Goal: Information Seeking & Learning: Compare options

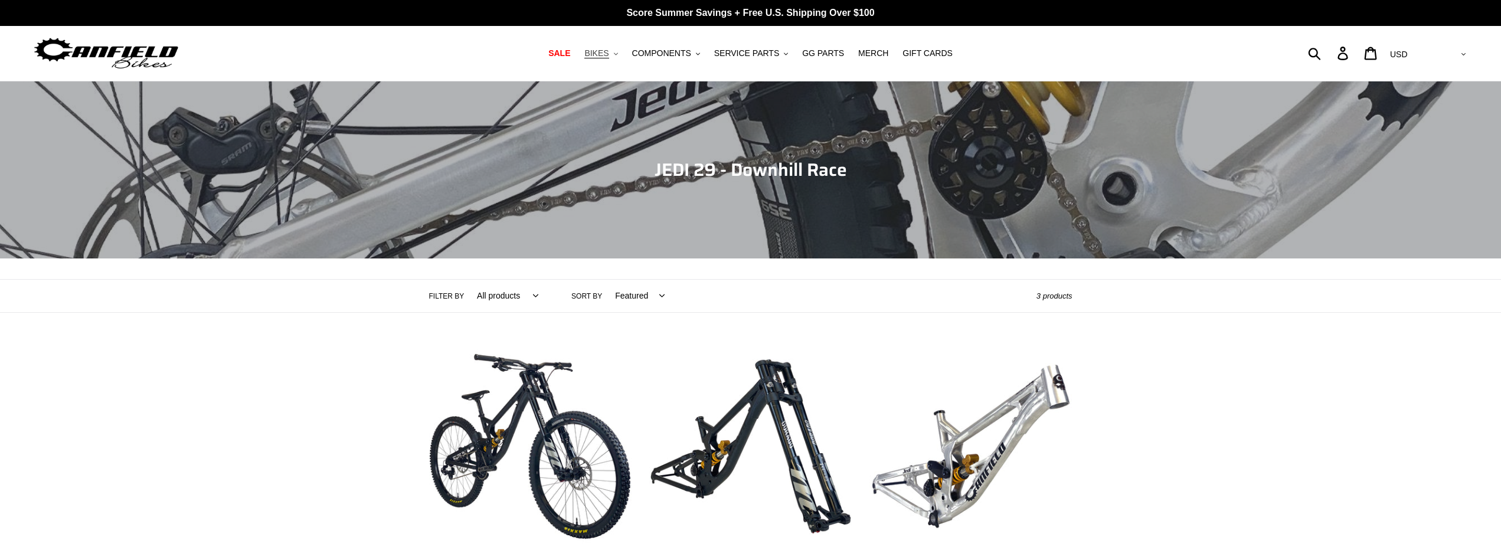
click at [609, 55] on span "BIKES" at bounding box center [596, 53] width 24 height 10
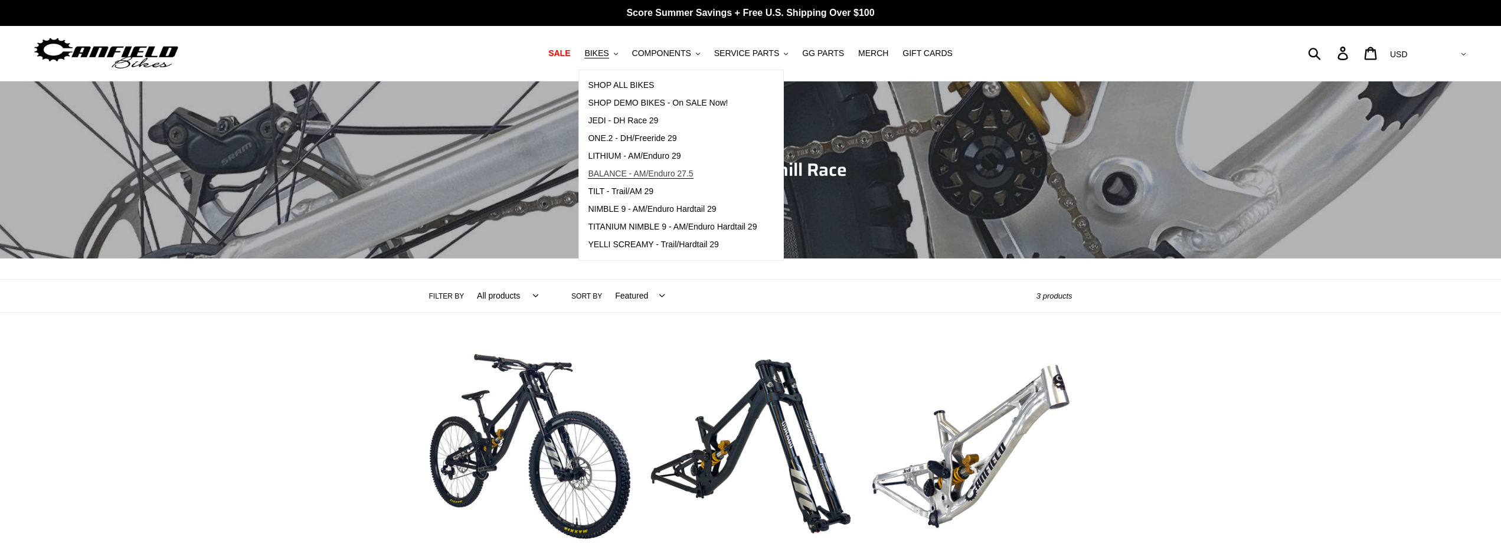
click at [662, 175] on span "BALANCE - AM/Enduro 27.5" at bounding box center [640, 174] width 105 height 10
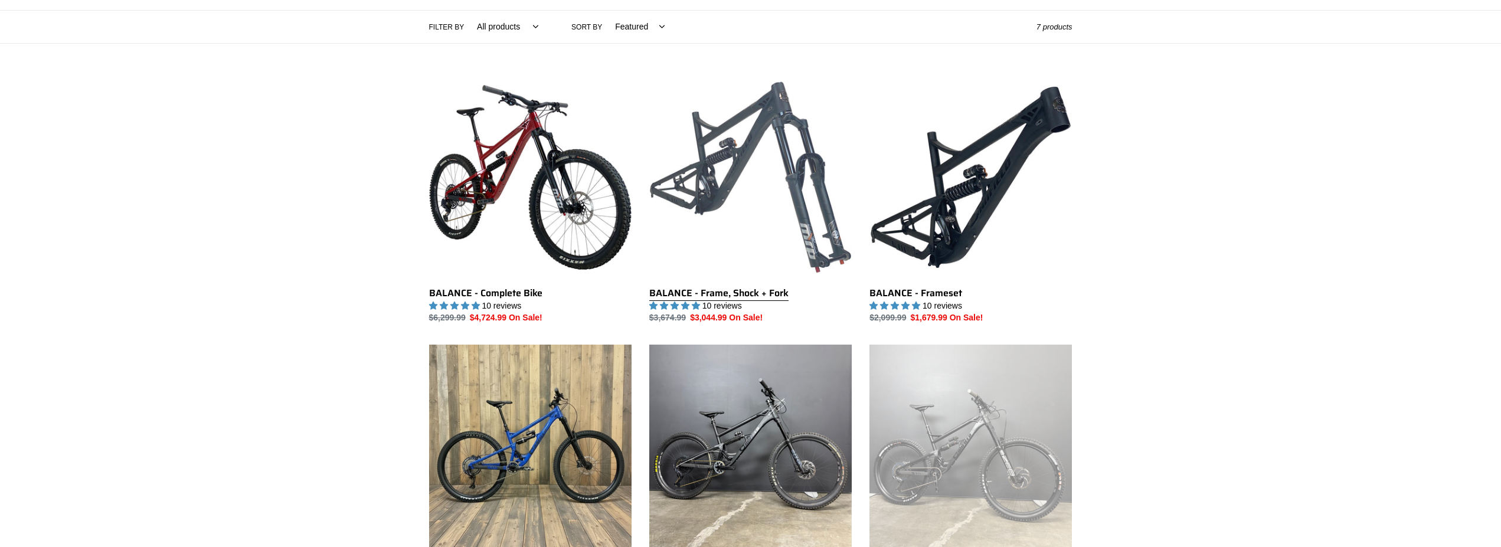
scroll to position [301, 0]
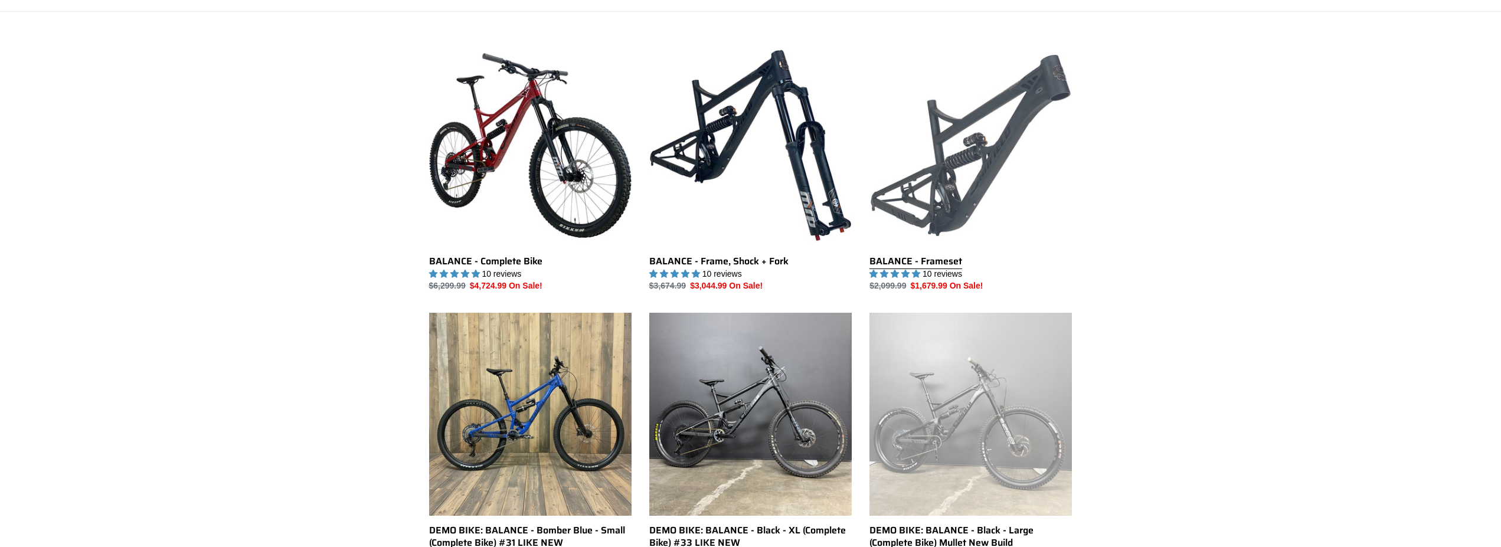
click at [993, 156] on link "BALANCE - Frameset" at bounding box center [970, 168] width 202 height 248
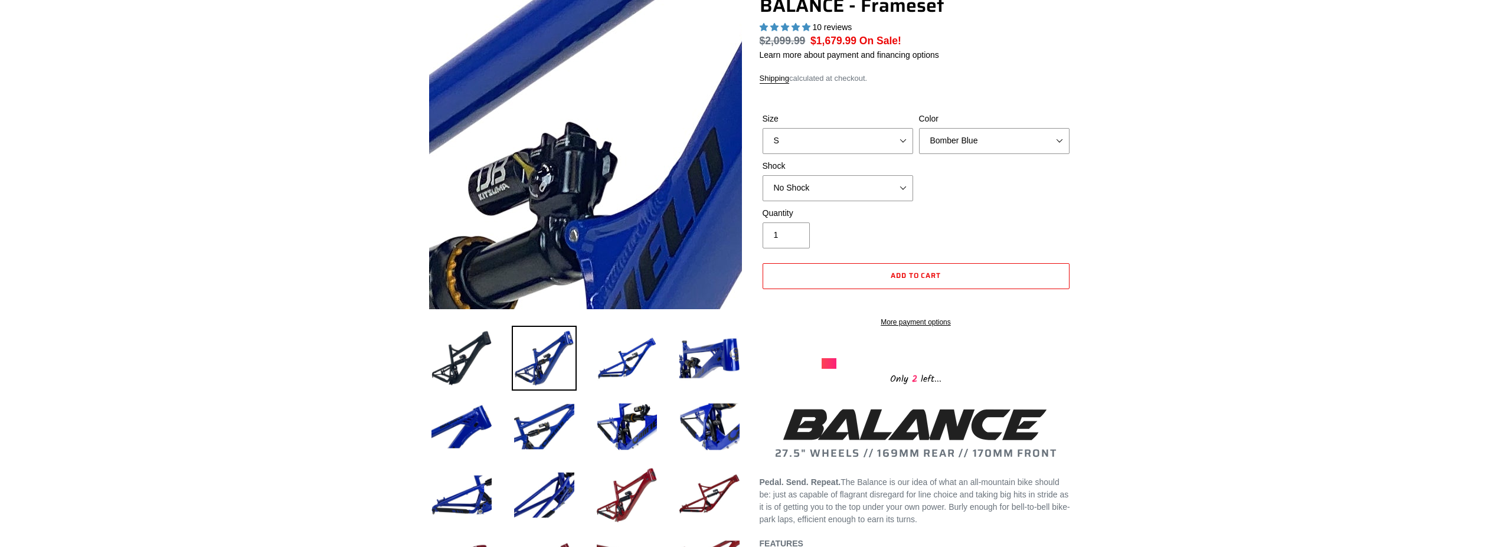
scroll to position [120, 0]
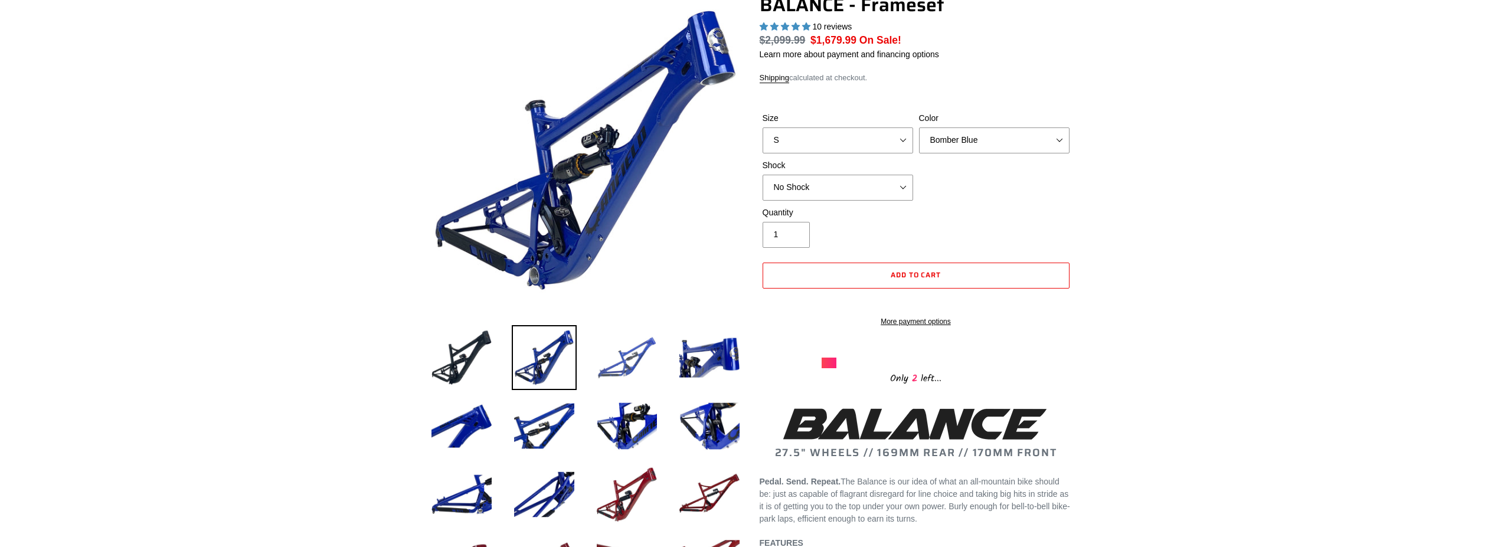
click at [628, 361] on img at bounding box center [626, 357] width 65 height 65
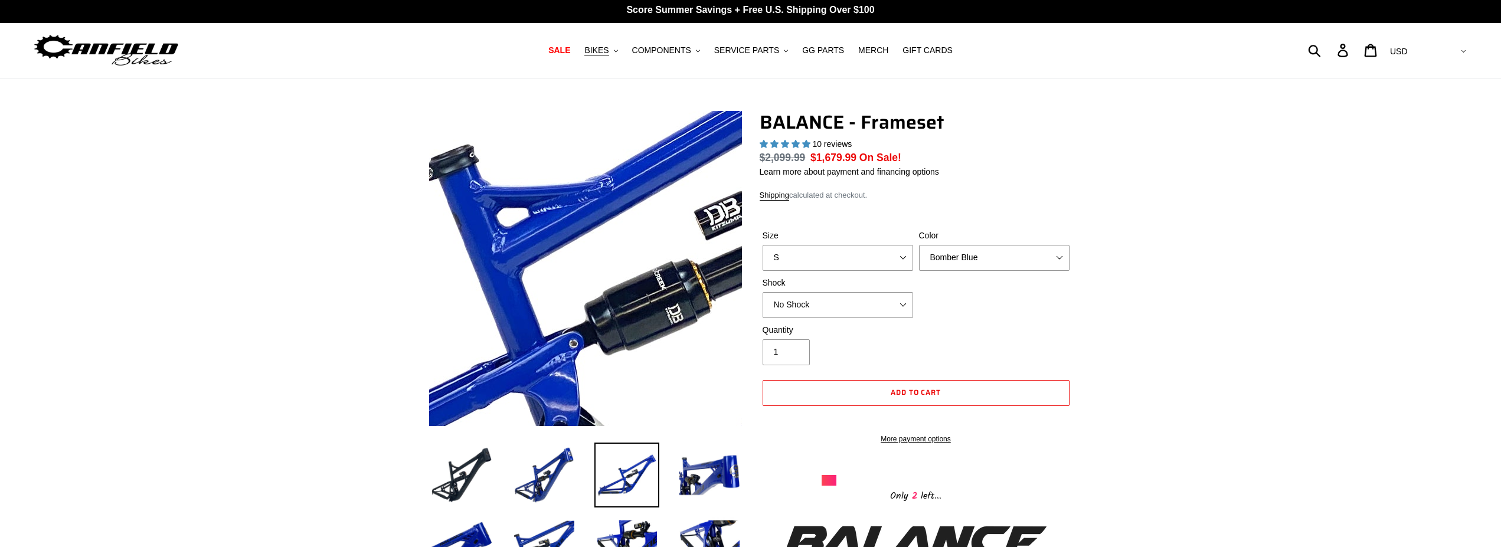
scroll to position [0, 0]
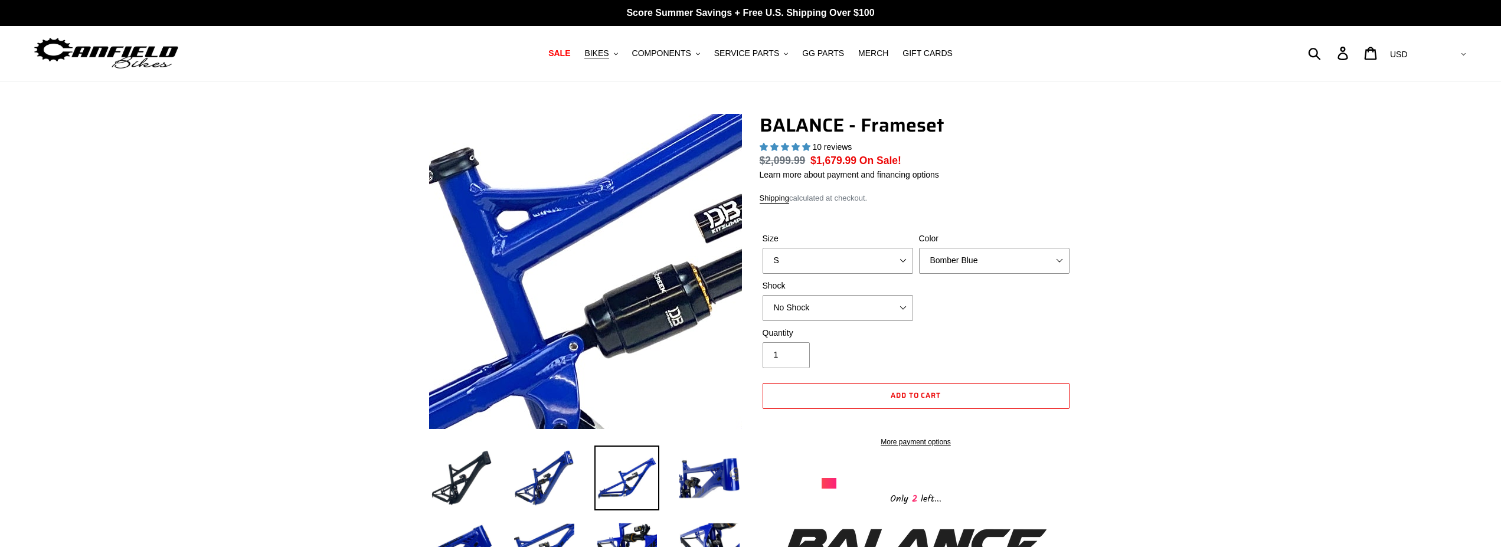
click at [577, 250] on img at bounding box center [594, 294] width 1209 height 1209
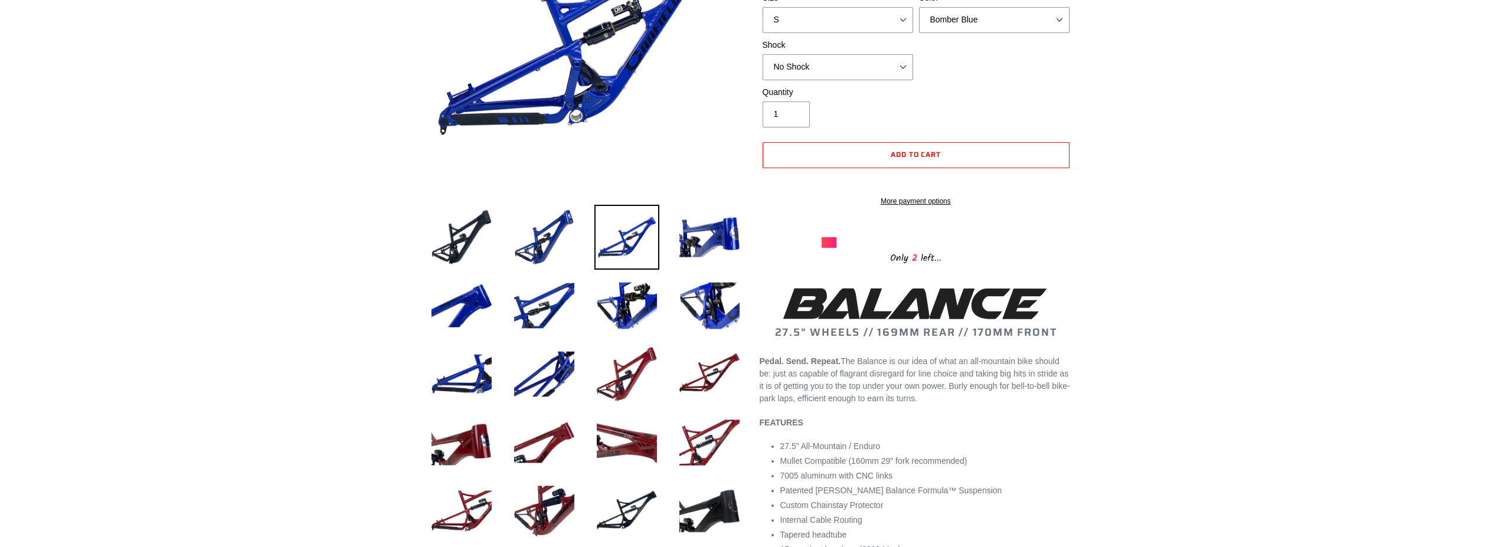
scroll to position [421, 0]
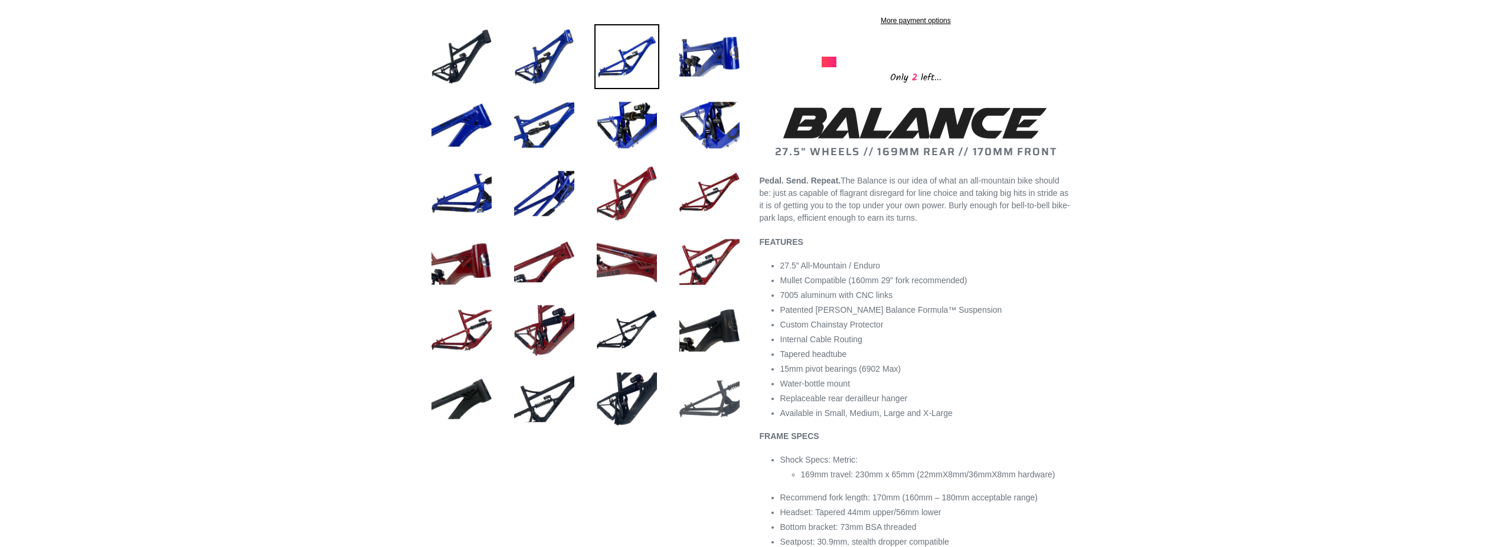
click at [717, 398] on img at bounding box center [709, 399] width 65 height 65
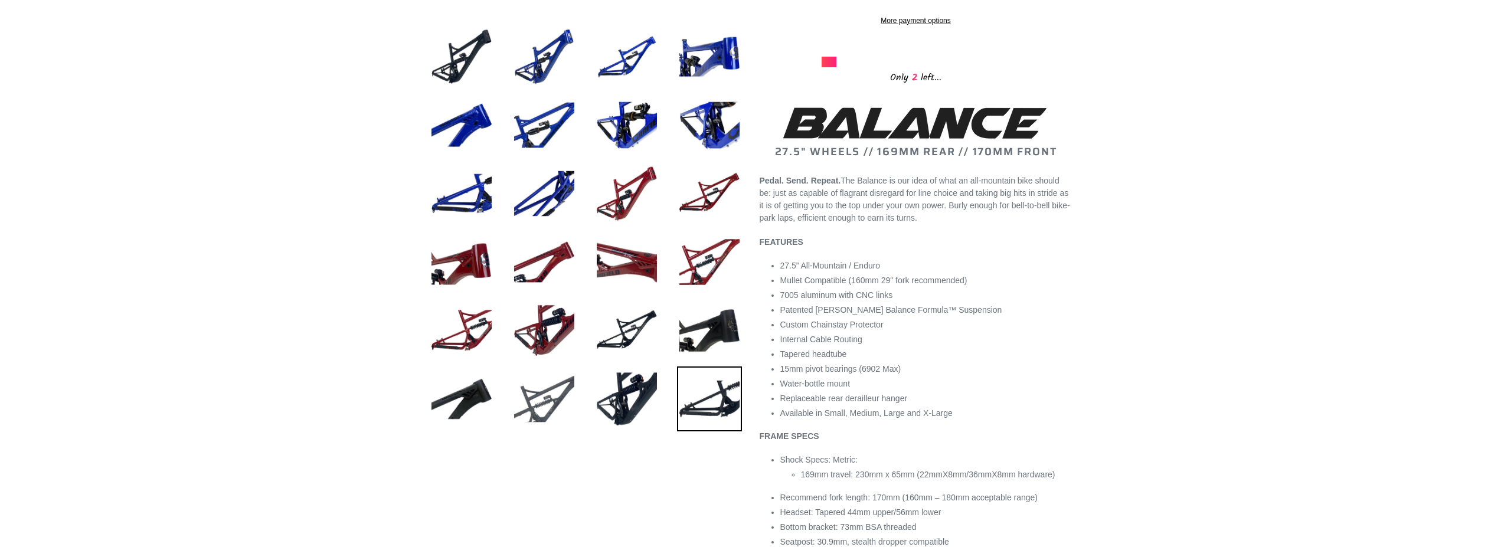
click at [542, 402] on img at bounding box center [544, 399] width 65 height 65
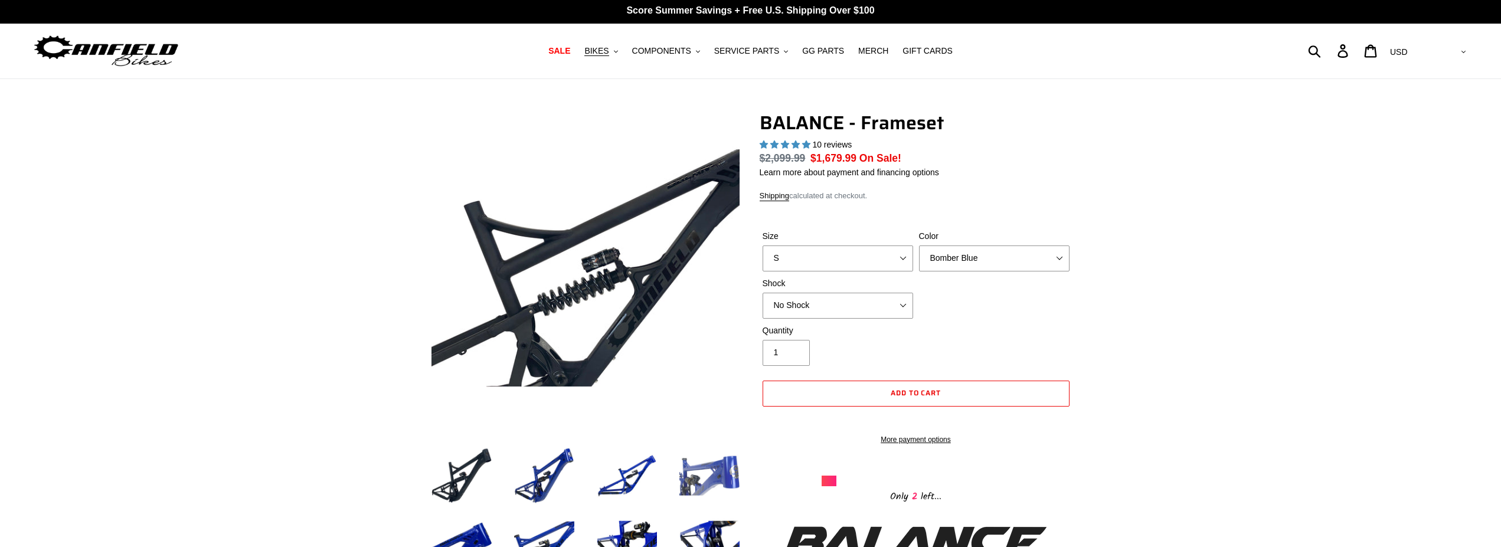
scroll to position [0, 0]
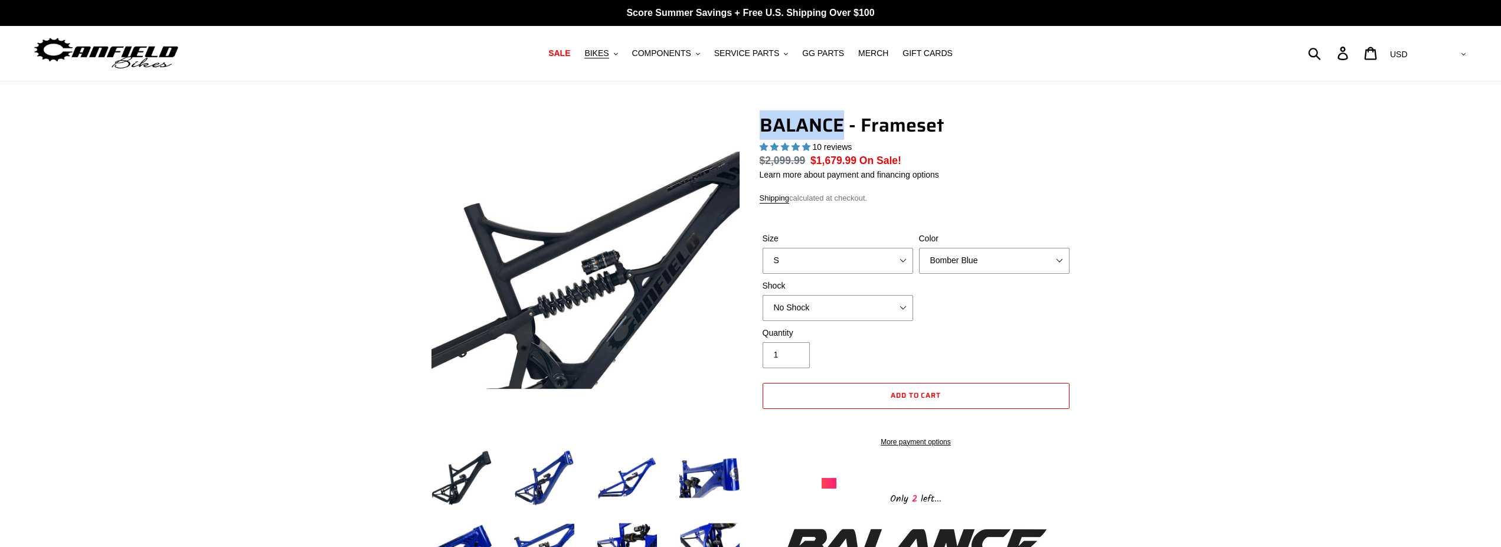
drag, startPoint x: 760, startPoint y: 120, endPoint x: 835, endPoint y: 119, distance: 75.6
click at [842, 118] on h1 "BALANCE - Frameset" at bounding box center [916, 125] width 313 height 22
copy h1 "BALANCE"
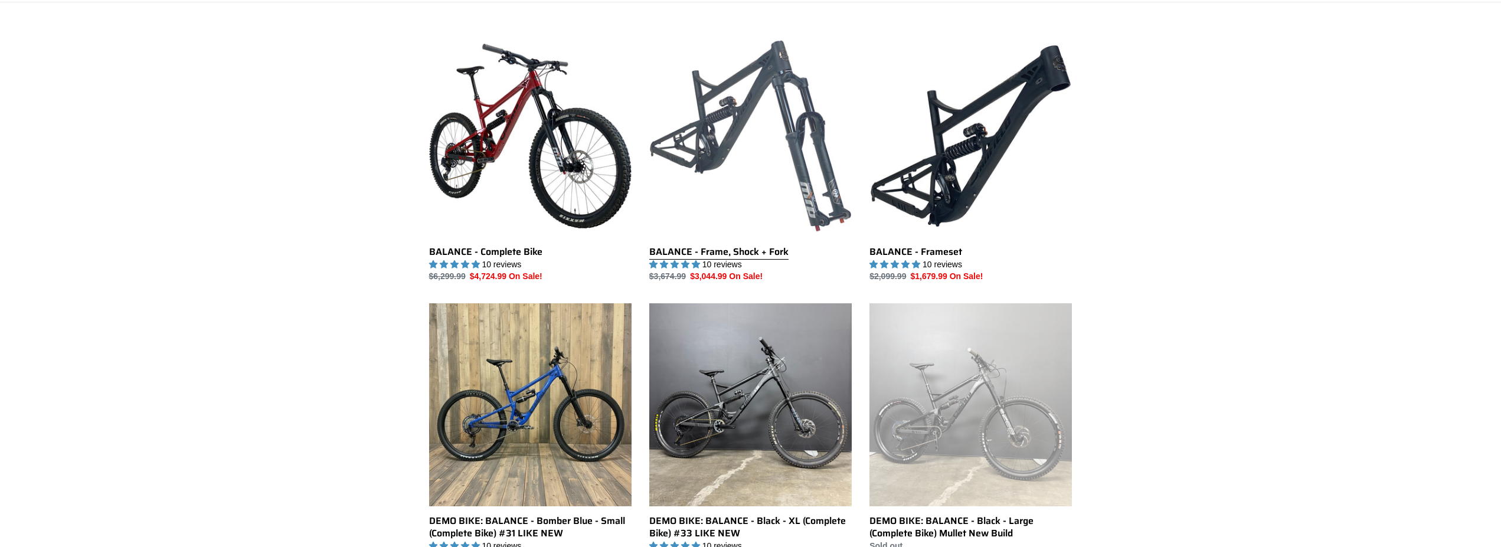
scroll to position [301, 0]
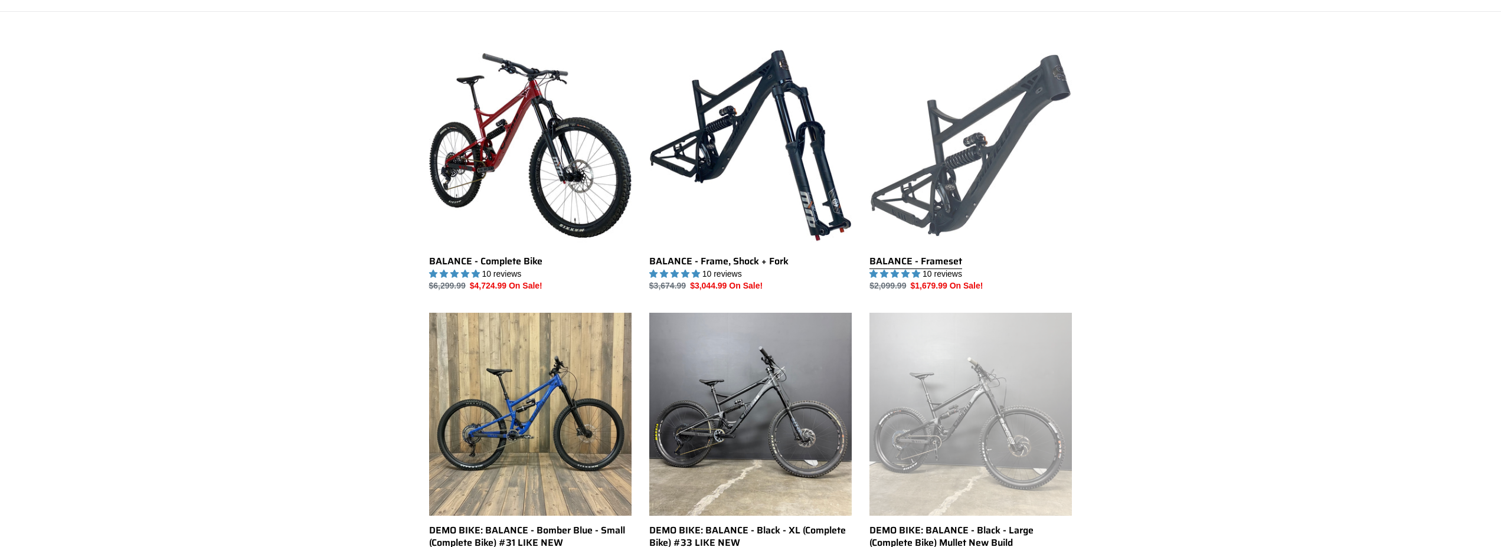
click at [980, 174] on link "BALANCE - Frameset" at bounding box center [970, 168] width 202 height 248
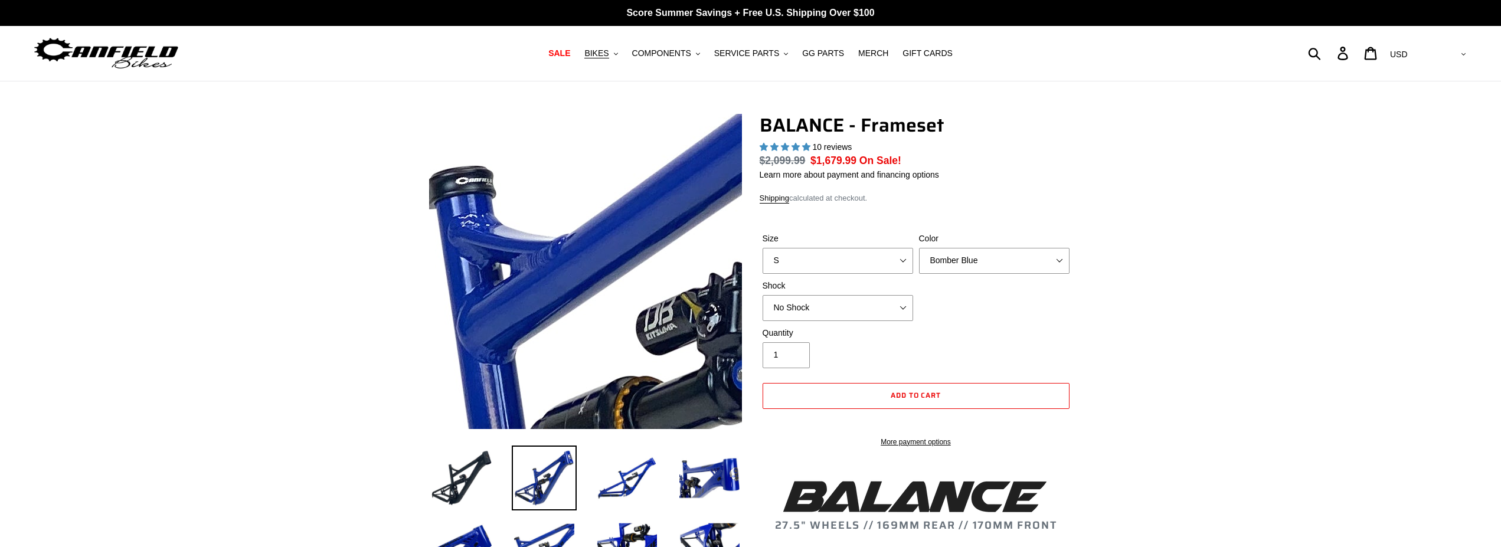
select select "highest-rating"
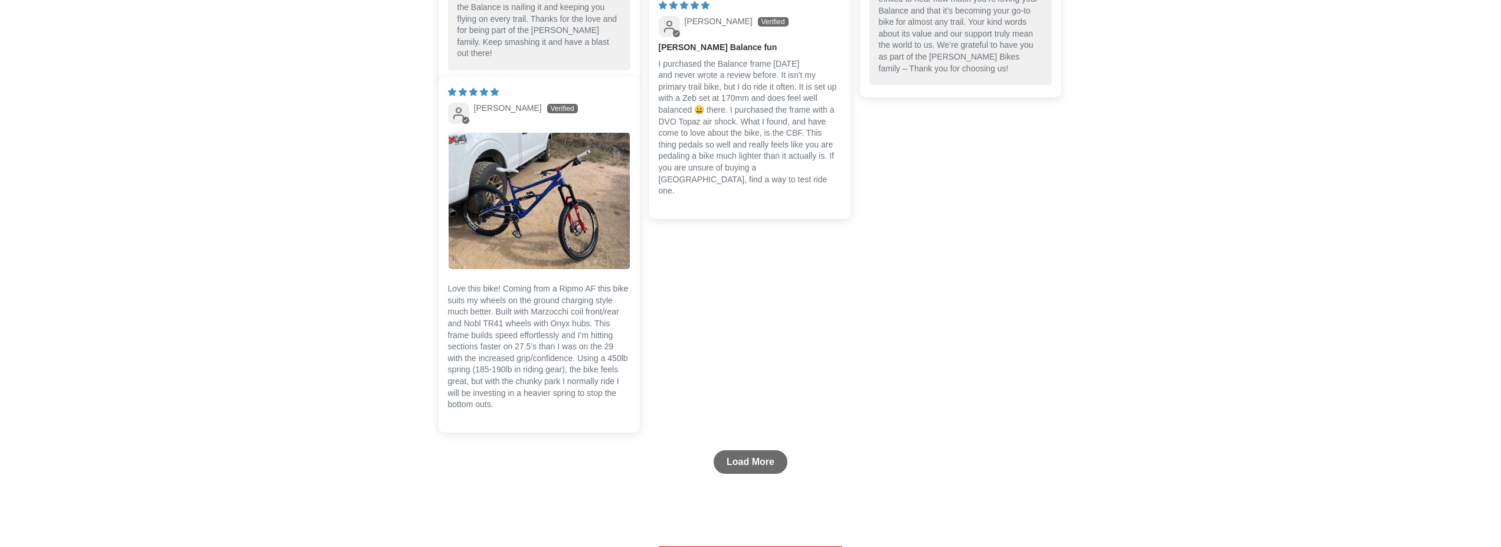
scroll to position [3191, 0]
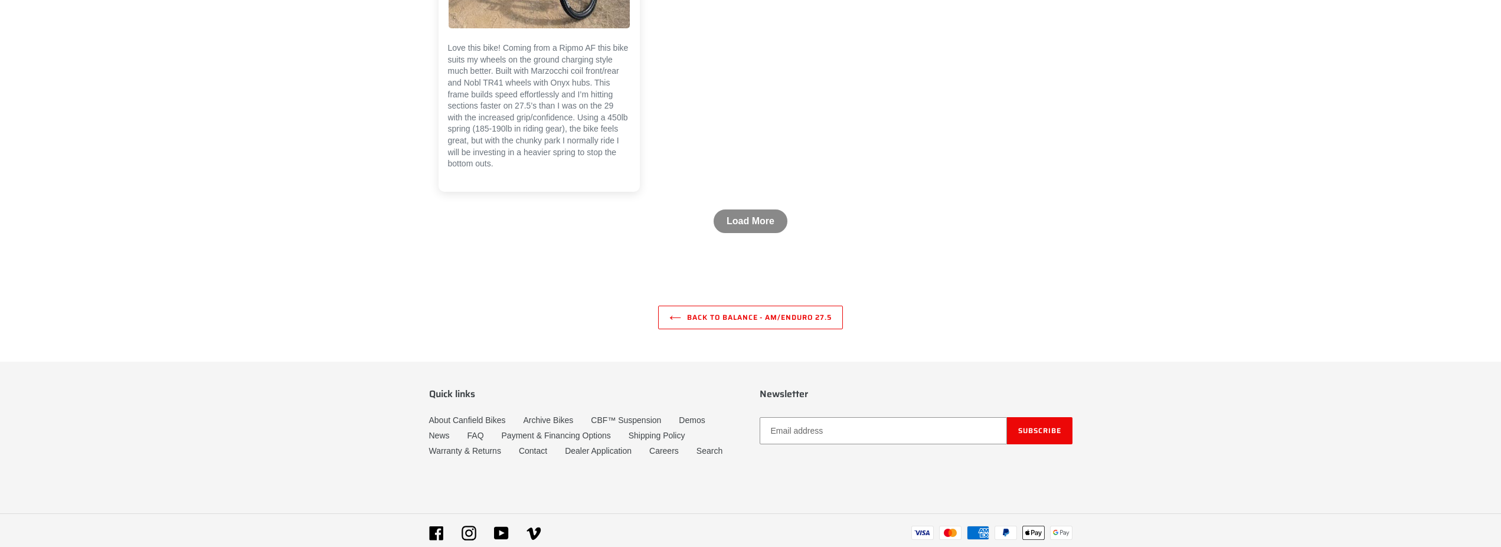
click at [758, 233] on link "Load More" at bounding box center [751, 222] width 74 height 24
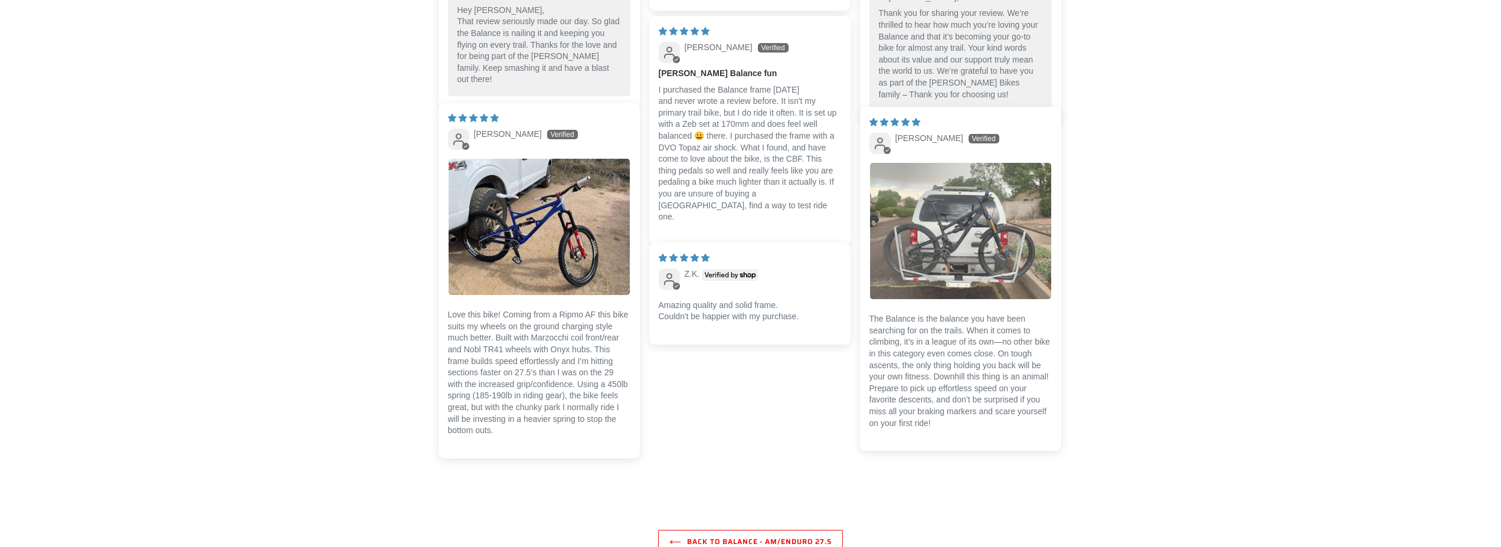
scroll to position [2903, 0]
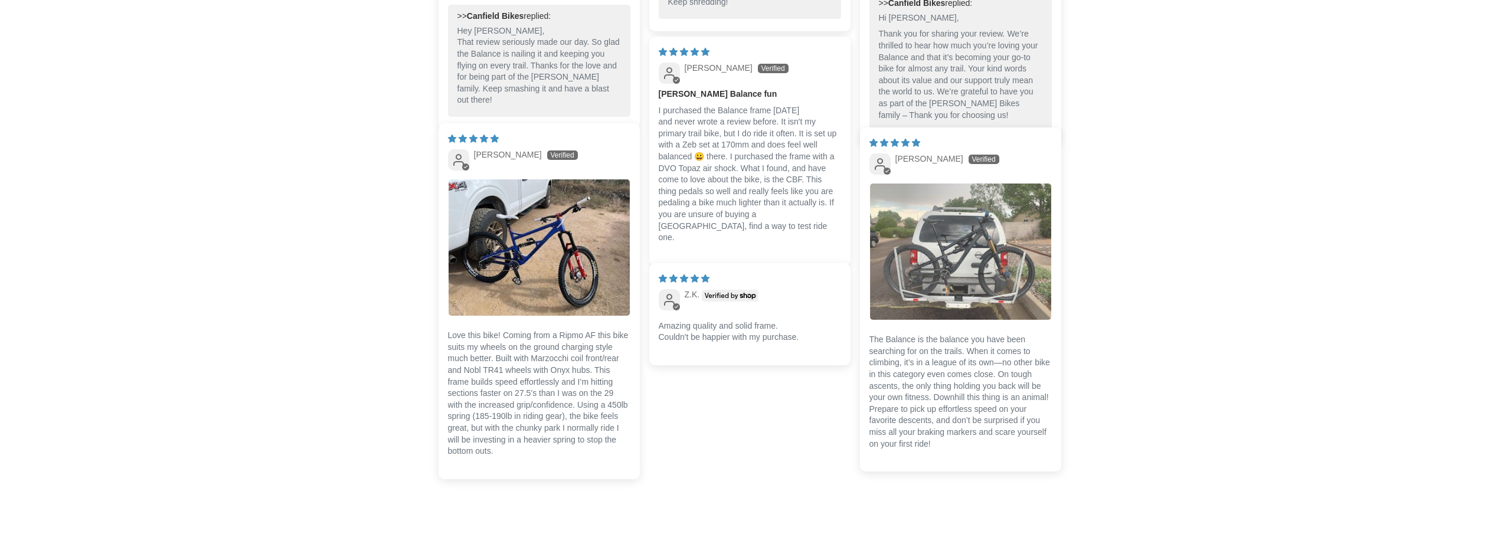
click at [966, 282] on img "Link to user picture 1" at bounding box center [960, 252] width 181 height 136
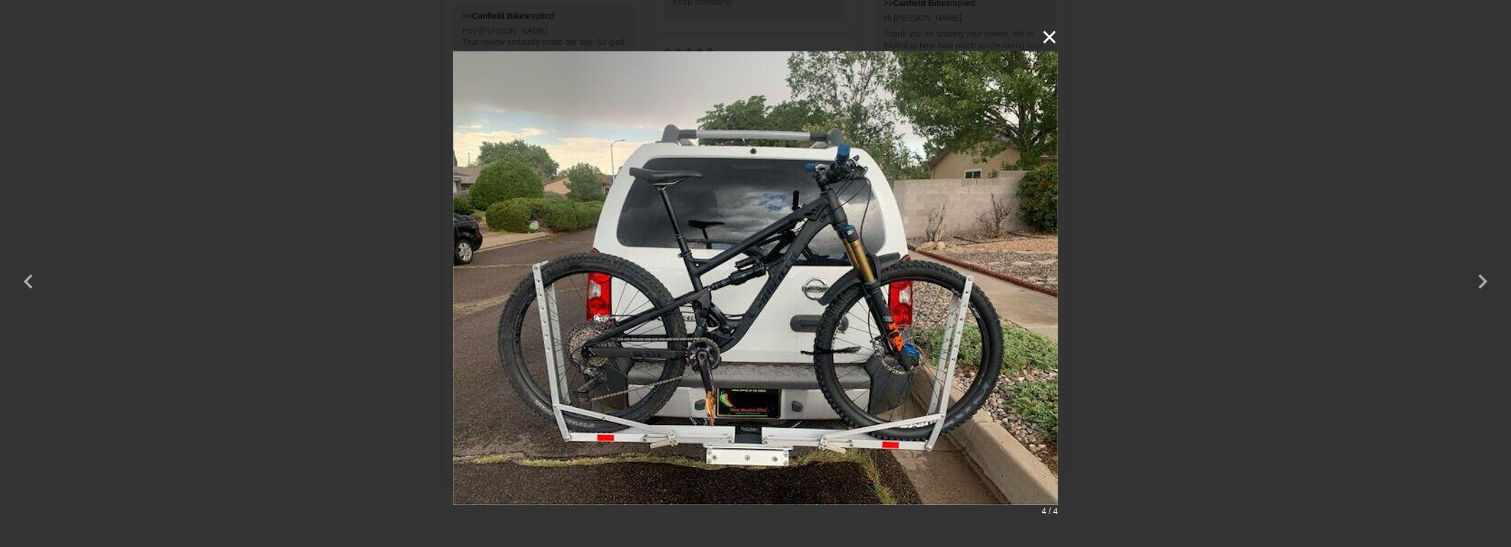
click at [1046, 40] on button "×" at bounding box center [1043, 37] width 28 height 28
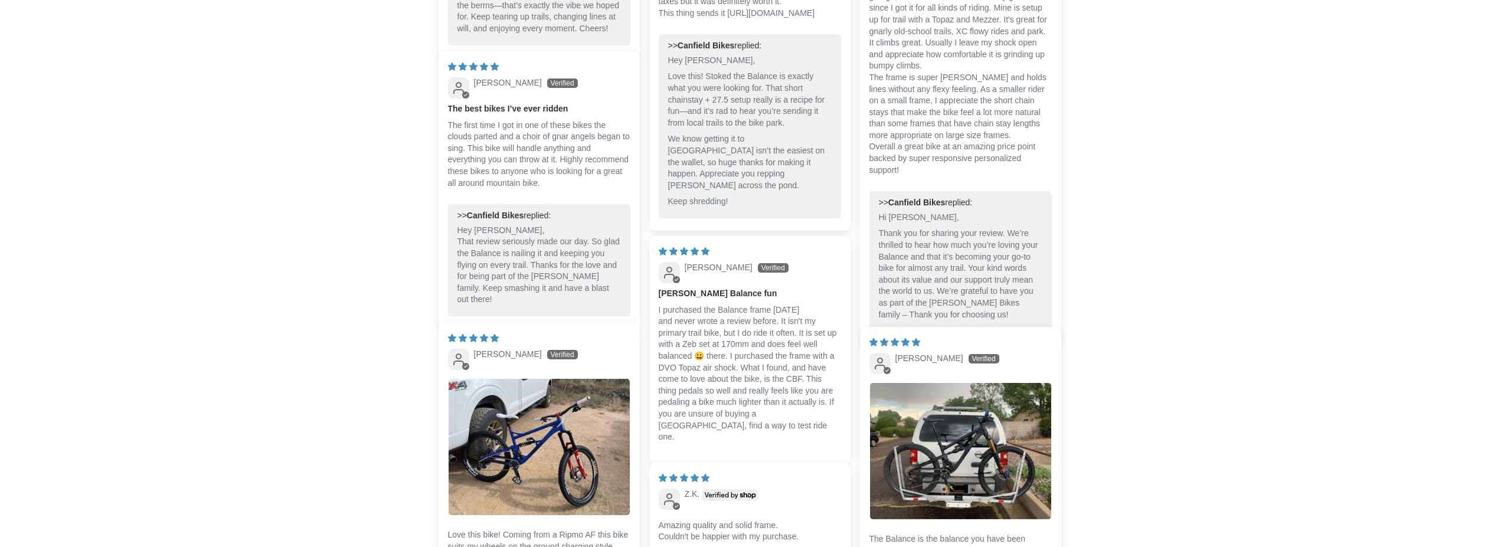
scroll to position [2783, 0]
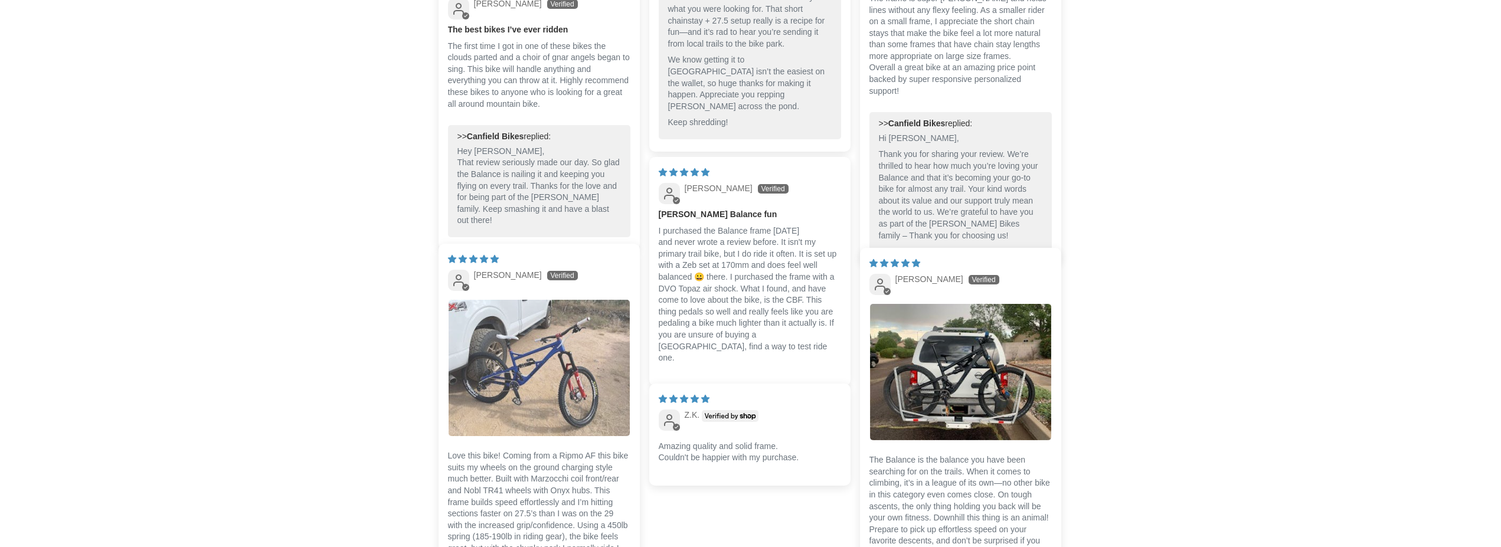
click at [521, 332] on img "Link to user picture 1" at bounding box center [539, 368] width 181 height 136
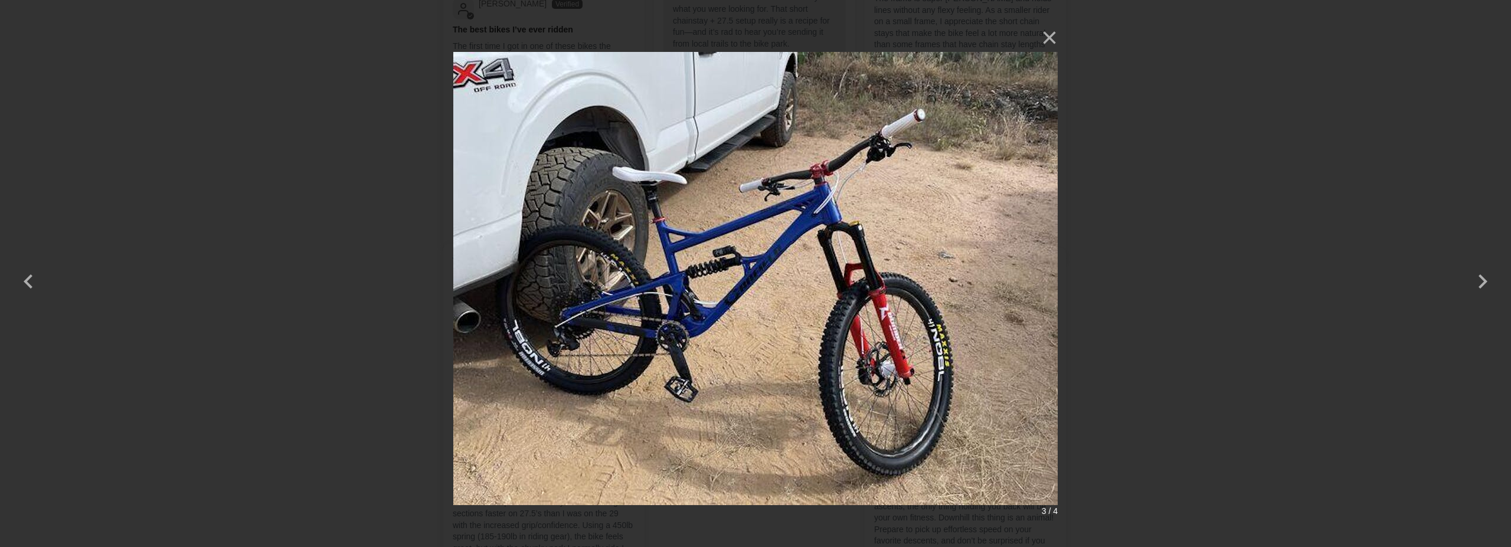
click at [1356, 181] on div "× 3 / 4" at bounding box center [755, 273] width 1511 height 547
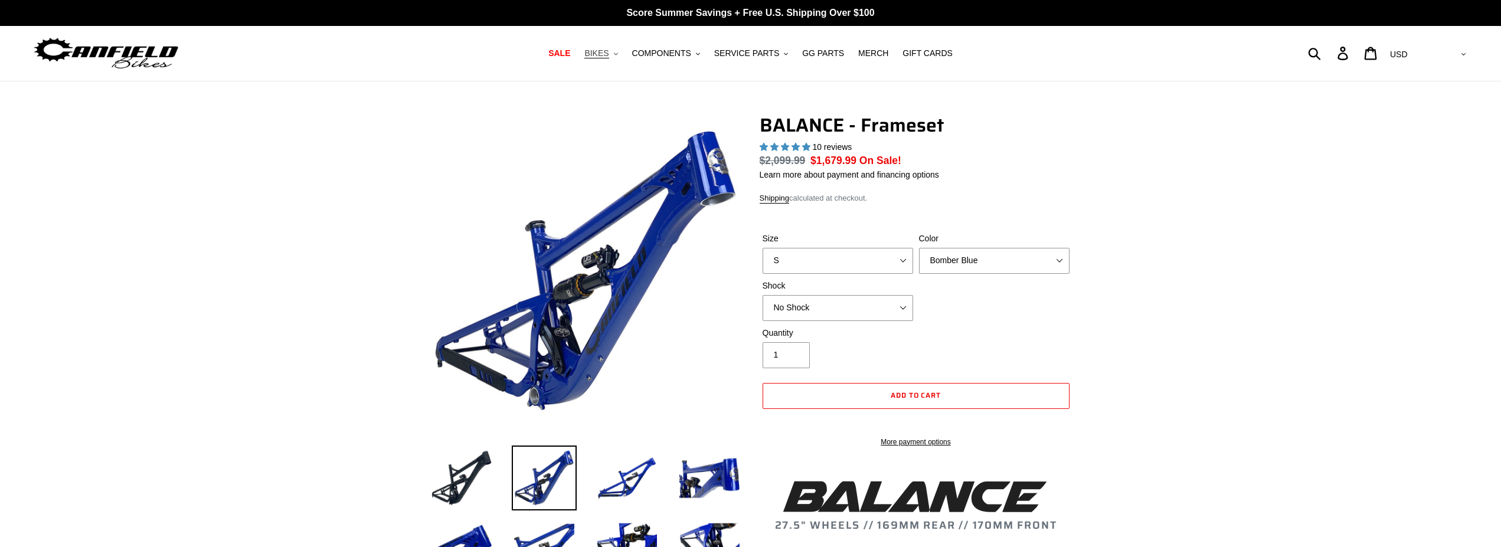
click at [609, 53] on span "BIKES" at bounding box center [596, 53] width 24 height 10
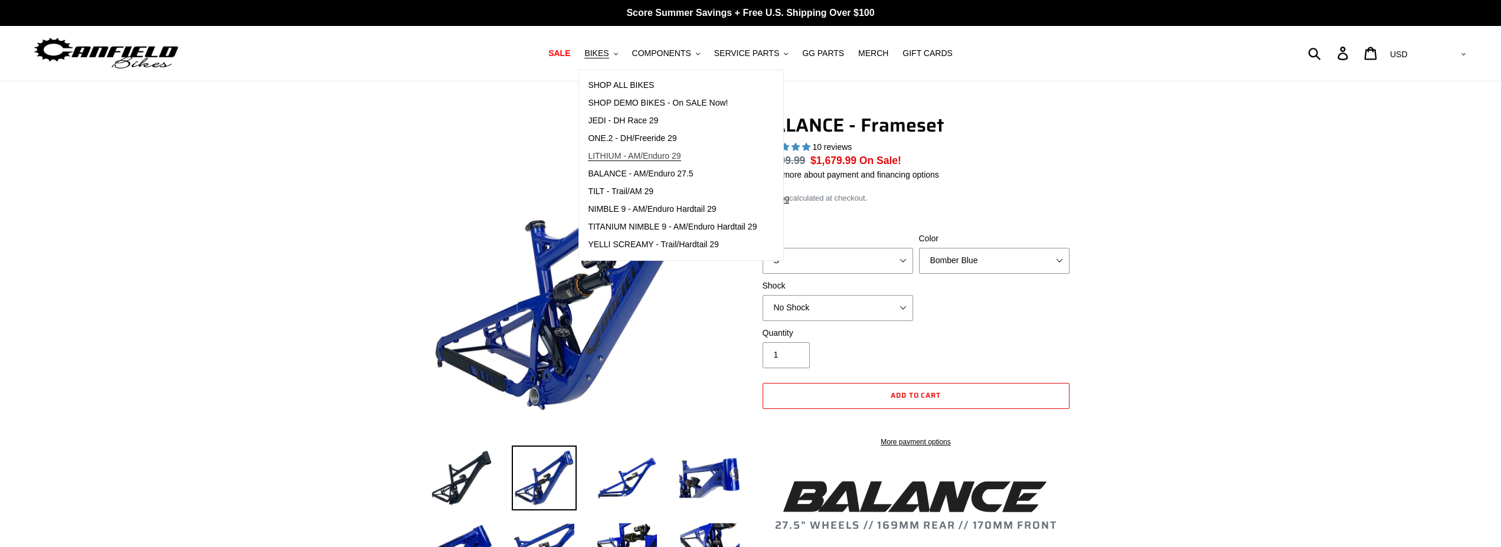
click at [670, 155] on span "LITHIUM - AM/Enduro 29" at bounding box center [634, 156] width 93 height 10
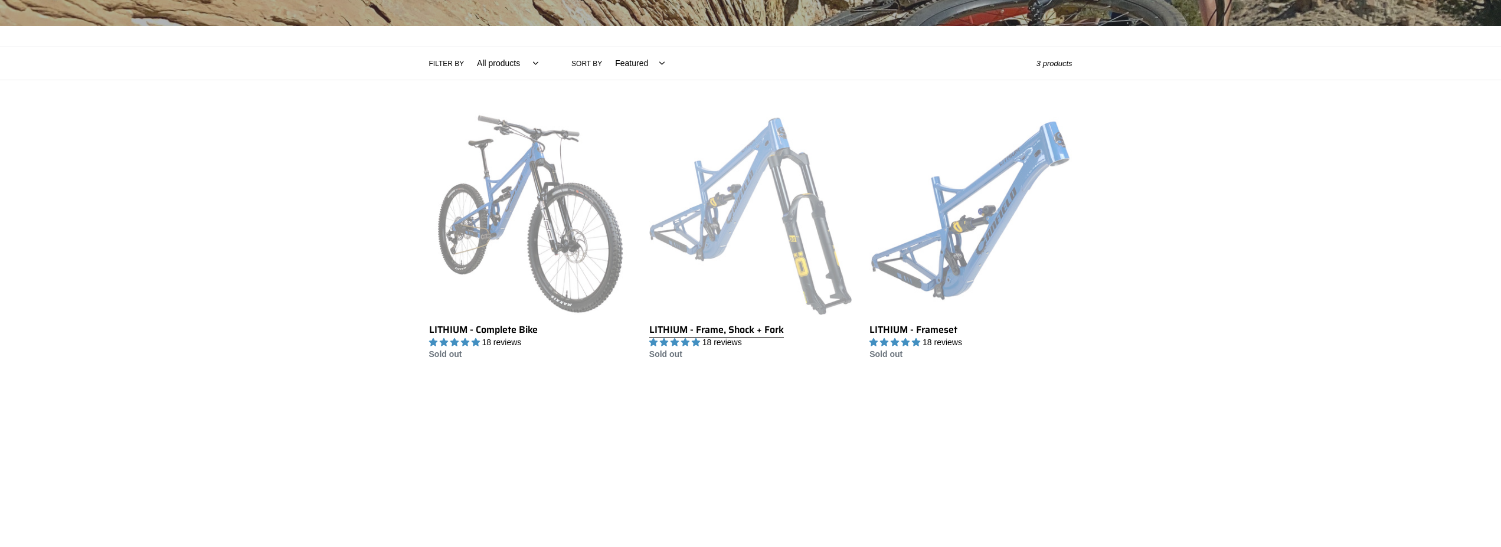
scroll to position [361, 0]
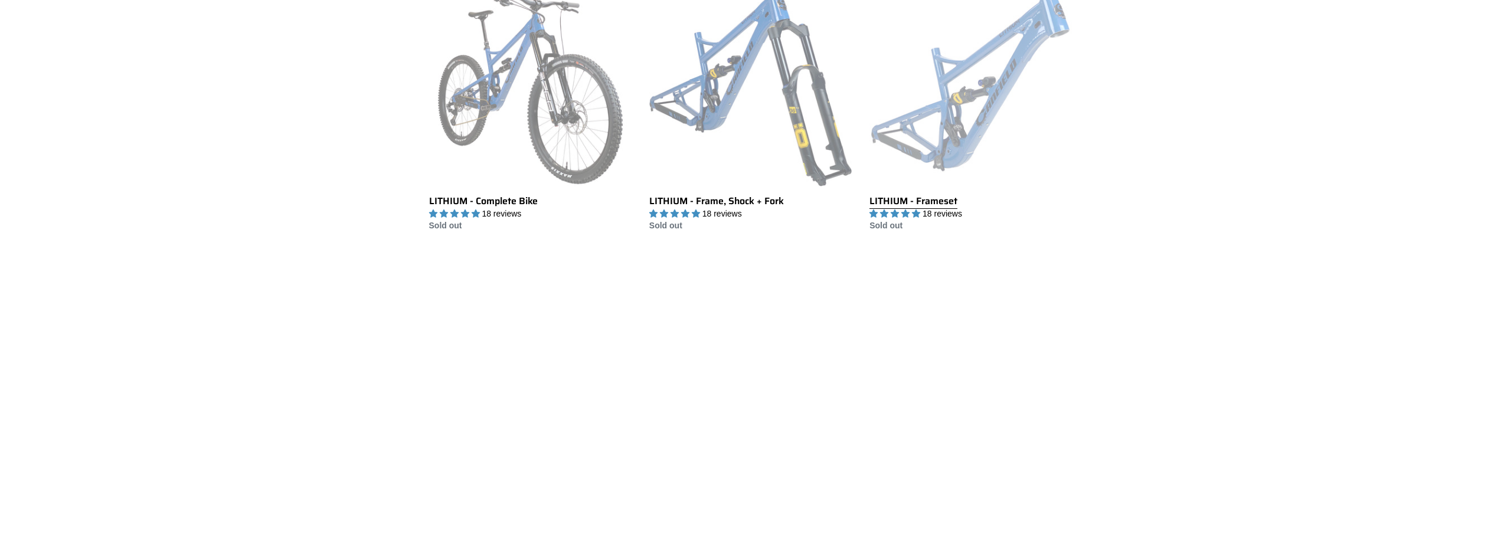
click at [950, 110] on link "LITHIUM - Frameset" at bounding box center [970, 108] width 202 height 248
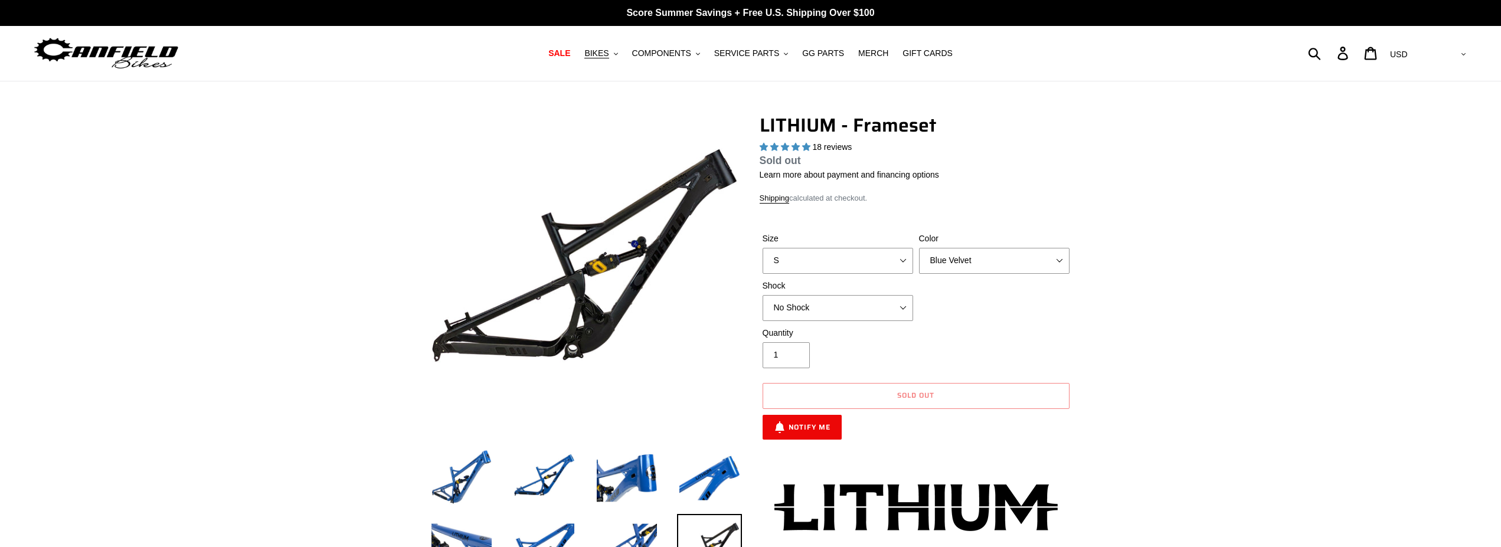
select select "highest-rating"
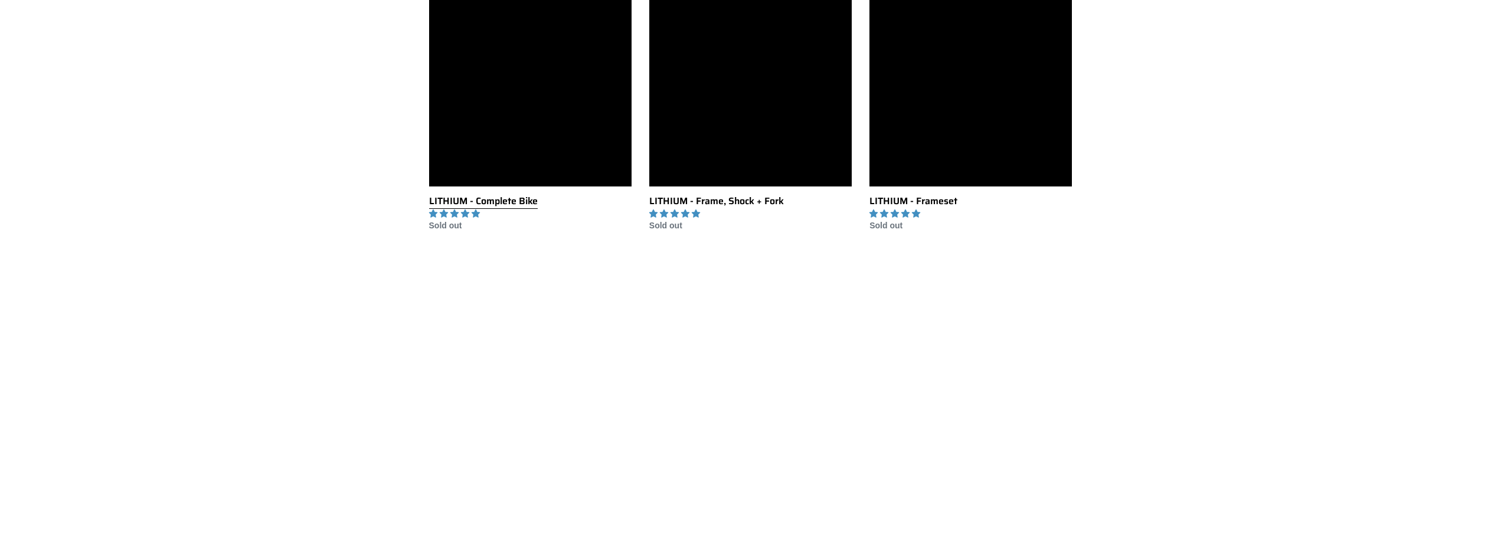
scroll to position [181, 0]
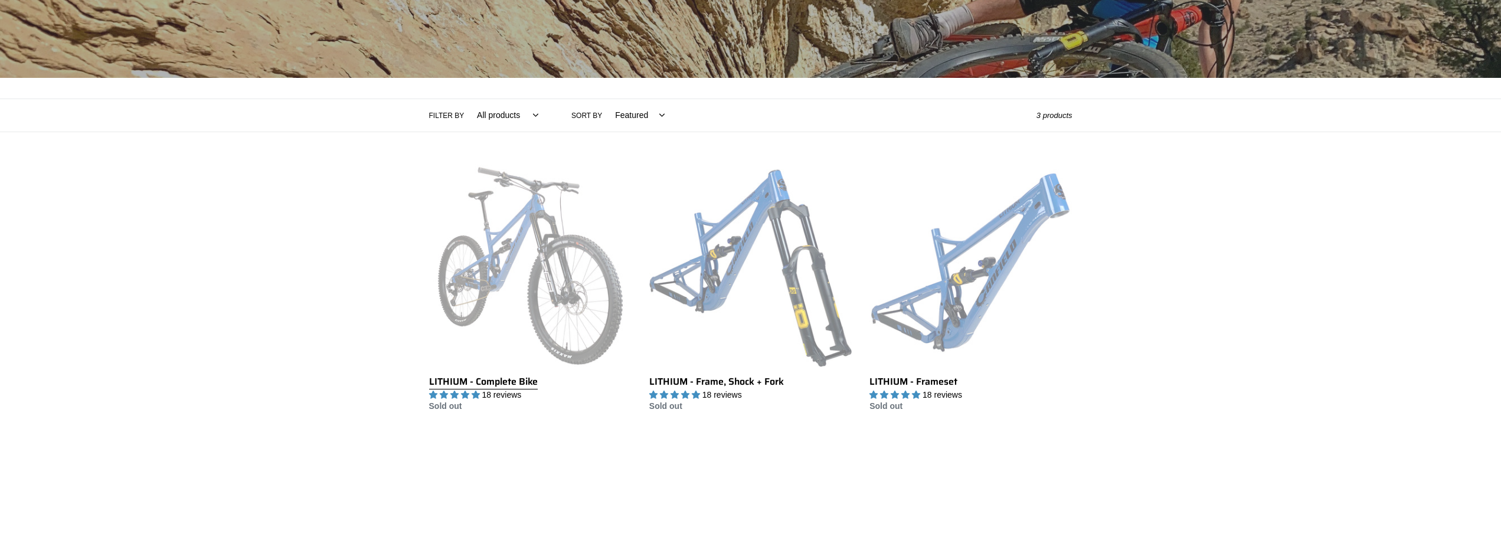
click at [520, 221] on link "LITHIUM - Complete Bike" at bounding box center [530, 289] width 202 height 248
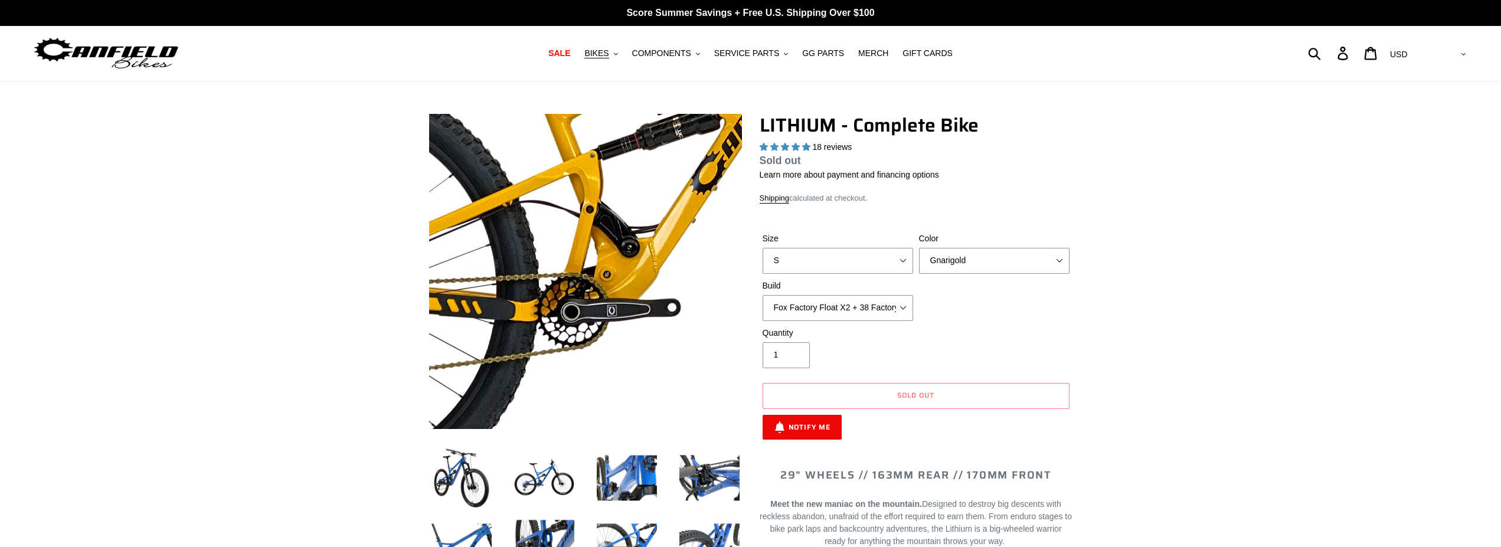
select select "highest-rating"
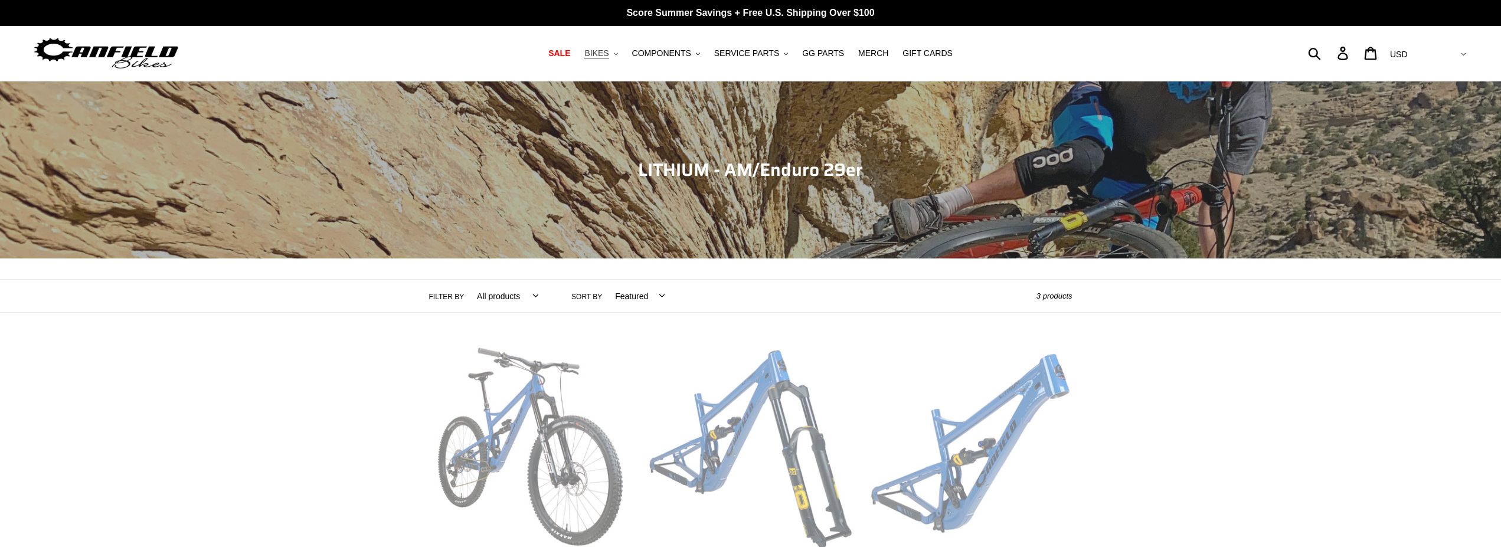
click at [606, 54] on span "BIKES" at bounding box center [596, 53] width 24 height 10
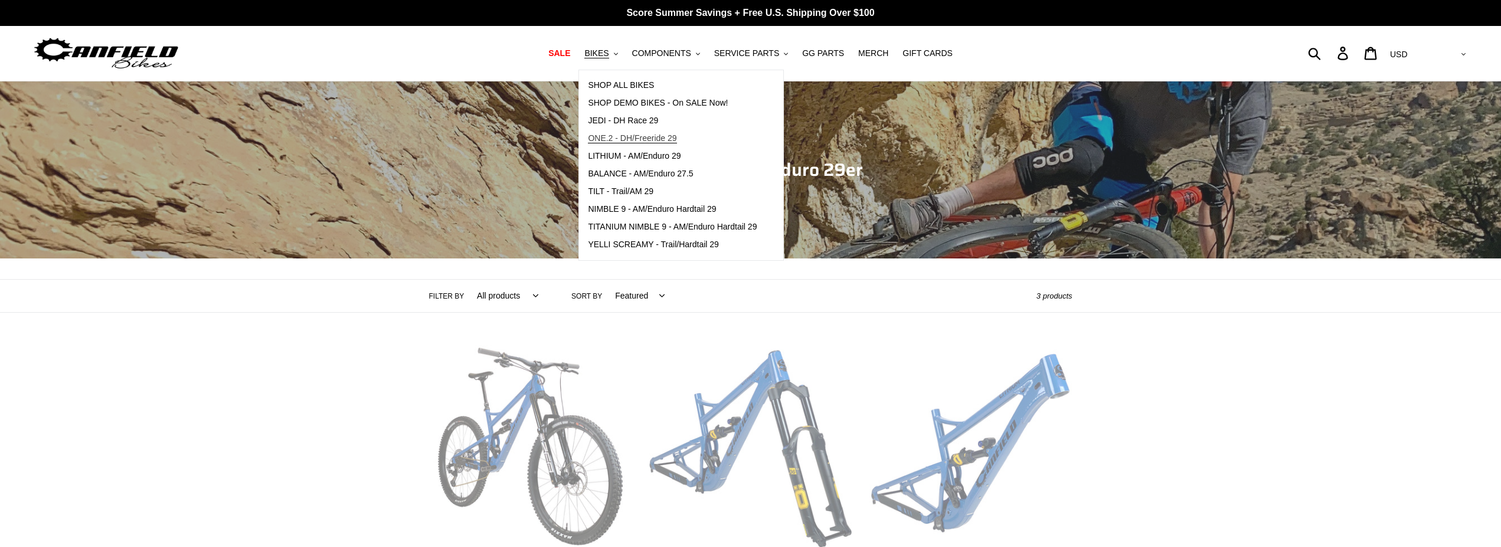
click at [655, 139] on span "ONE.2 - DH/Freeride 29" at bounding box center [632, 138] width 89 height 10
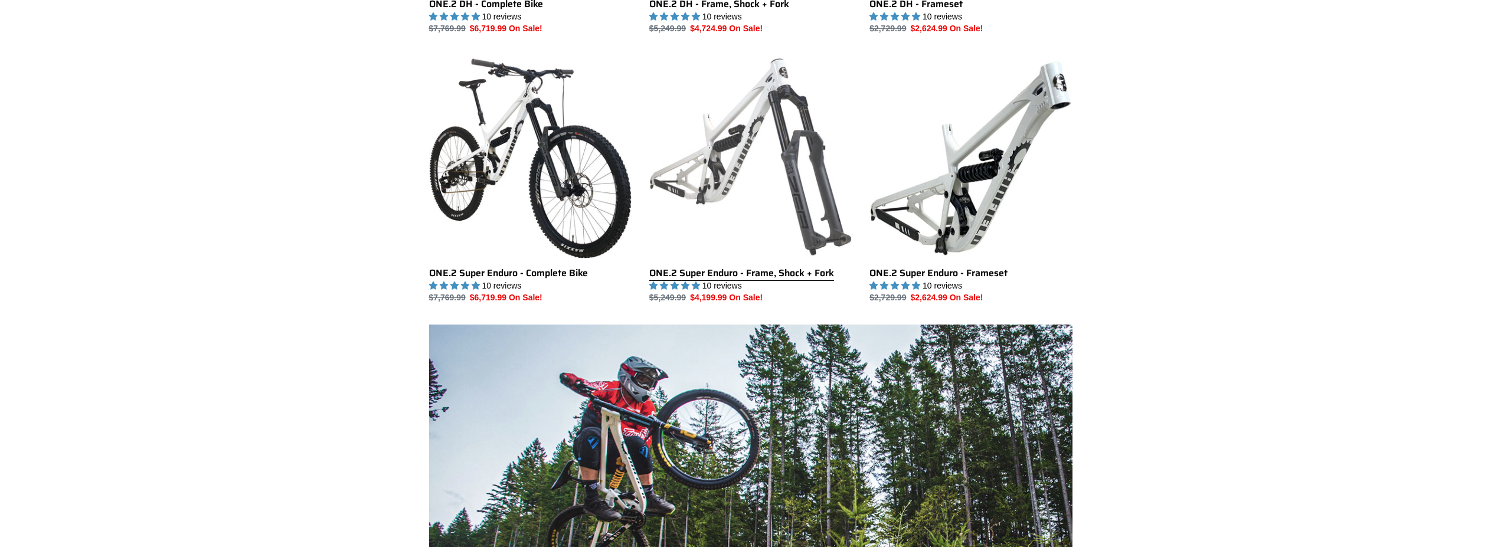
scroll to position [482, 0]
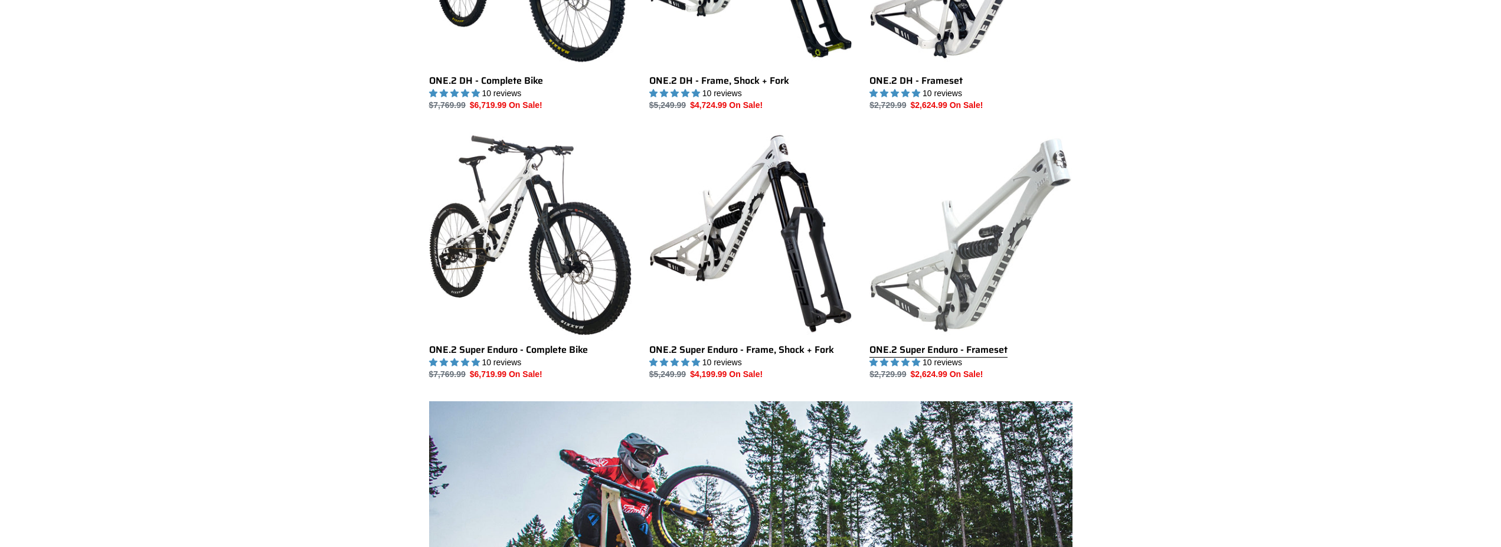
click at [966, 230] on link "ONE.2 Super Enduro - Frameset" at bounding box center [970, 256] width 202 height 248
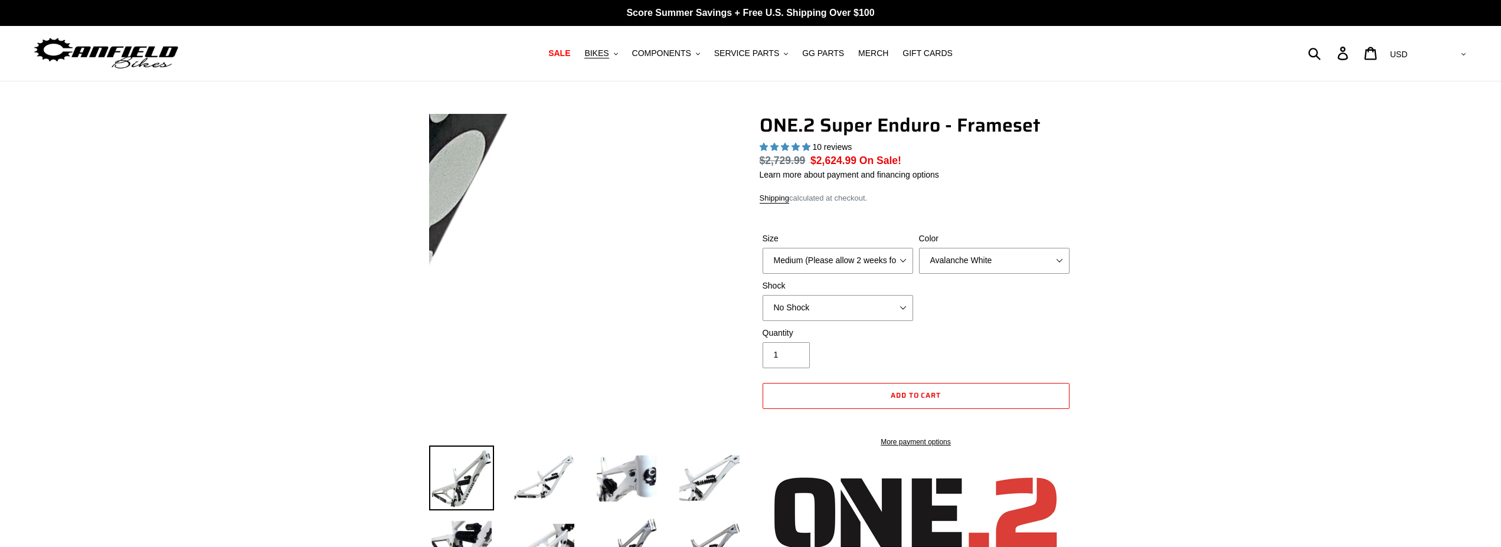
select select "highest-rating"
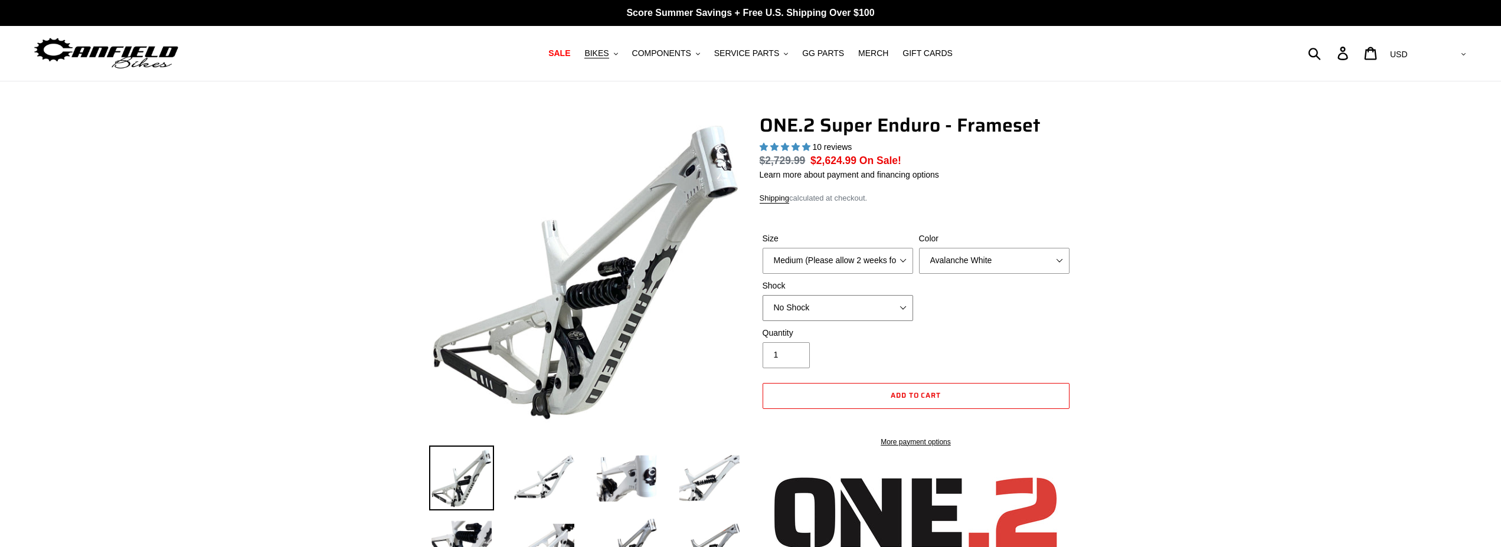
click at [763, 295] on select "No Shock RockShox Vivid Coil" at bounding box center [838, 308] width 151 height 26
select select "RockShox Vivid Coil"
click option "RockShox Vivid Coil" at bounding box center [0, 0] width 0 height 0
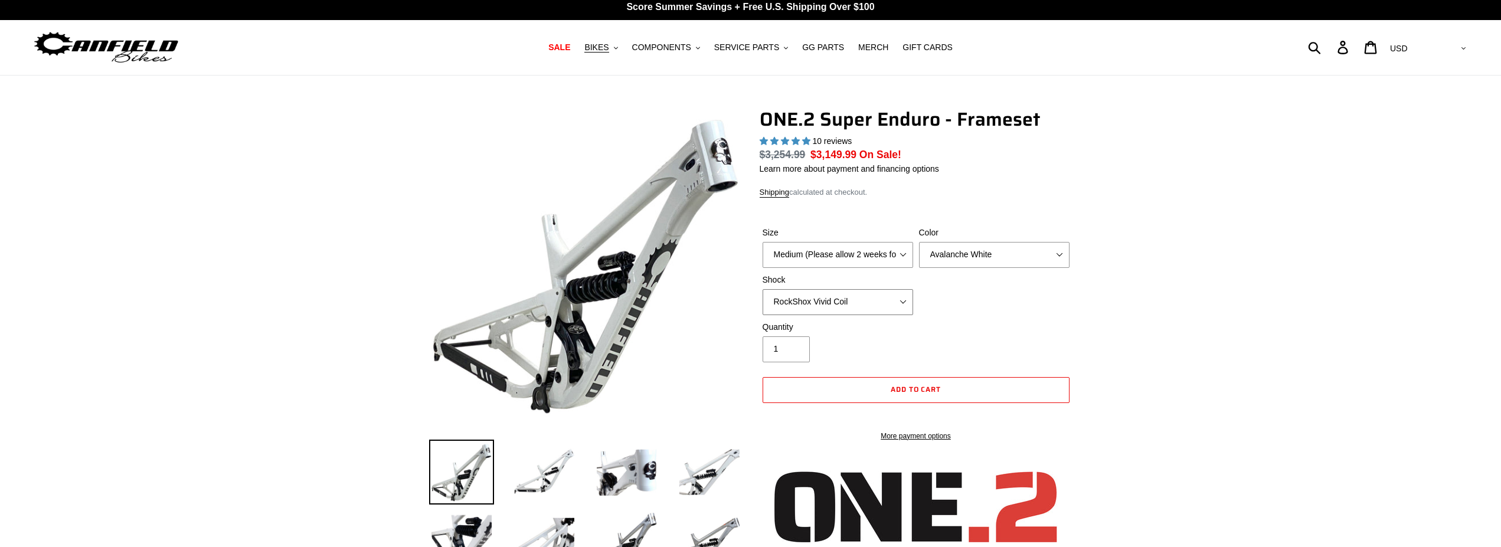
scroll to position [120, 0]
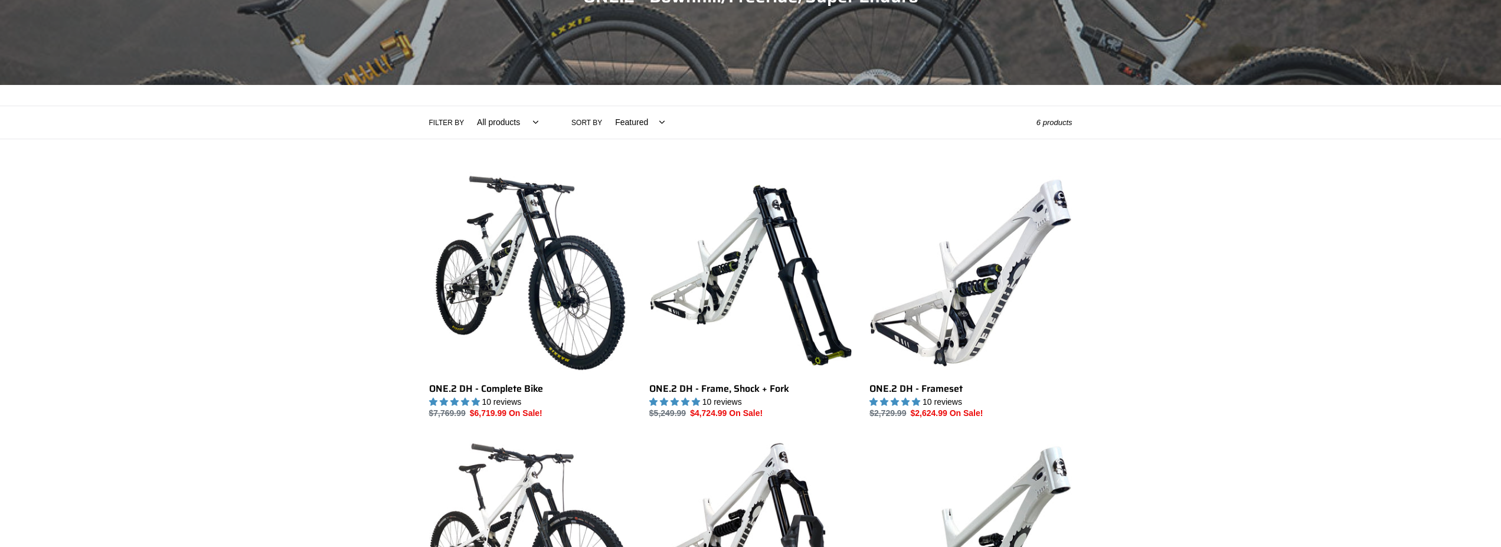
scroll to position [301, 0]
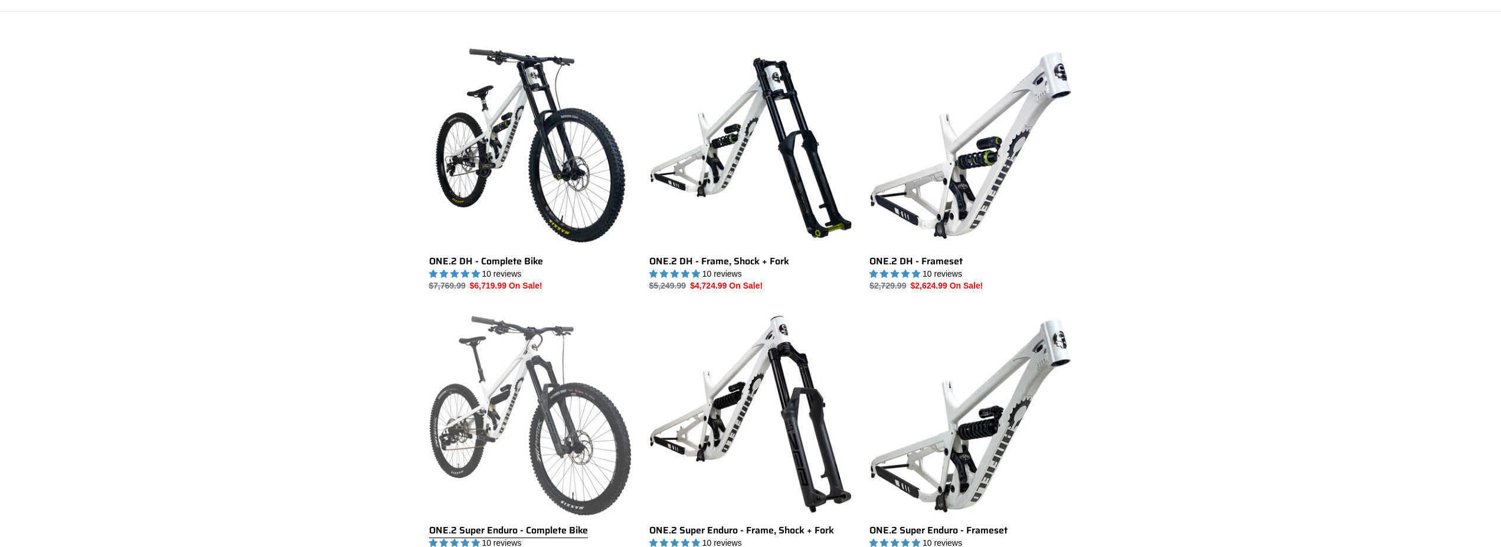
click at [529, 373] on link "ONE.2 Super Enduro - Complete Bike" at bounding box center [530, 437] width 202 height 248
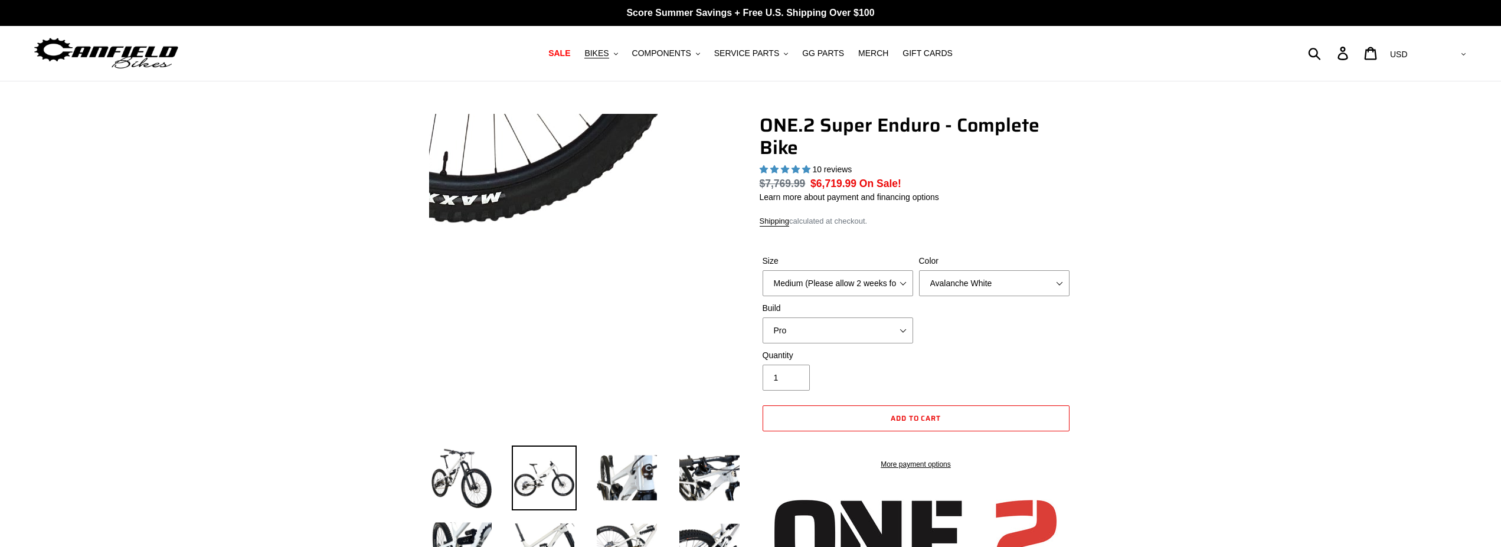
select select "highest-rating"
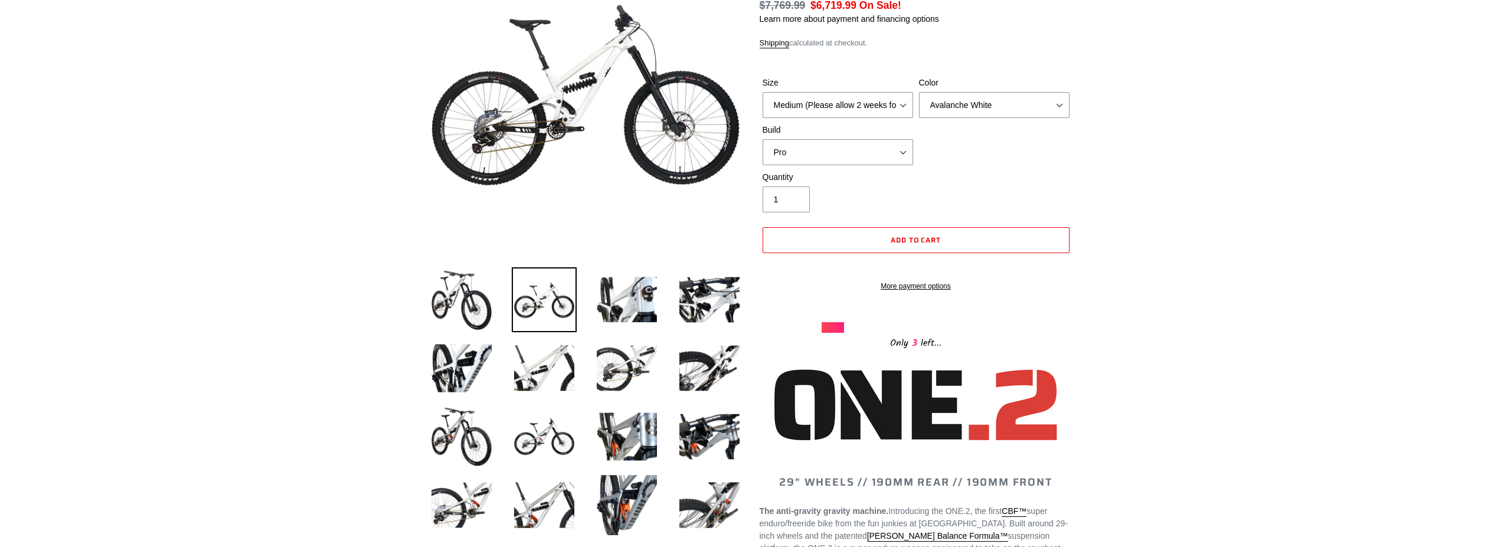
scroll to position [241, 0]
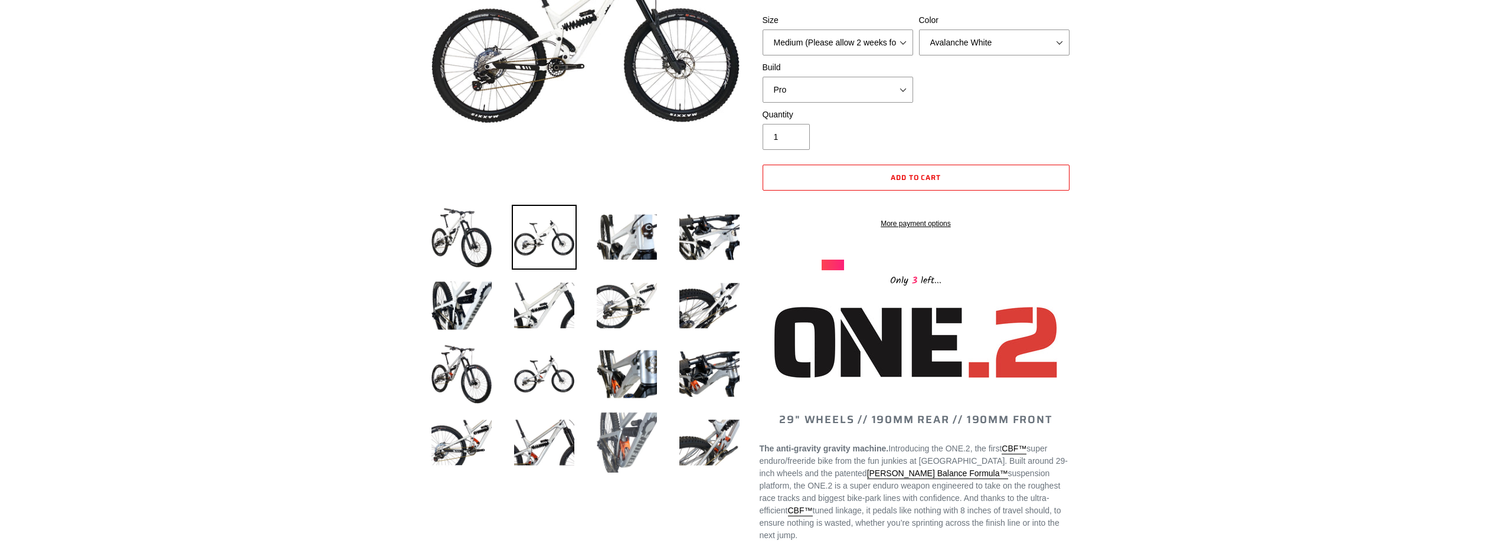
click at [617, 427] on img at bounding box center [626, 442] width 65 height 65
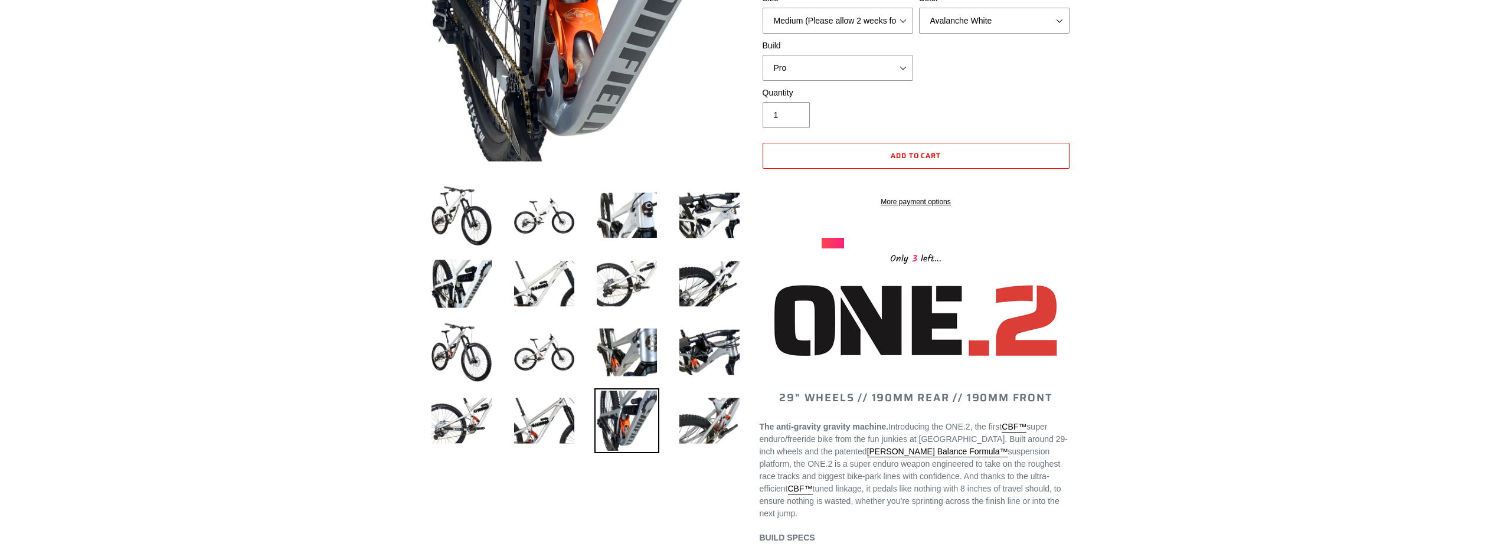
scroll to position [361, 0]
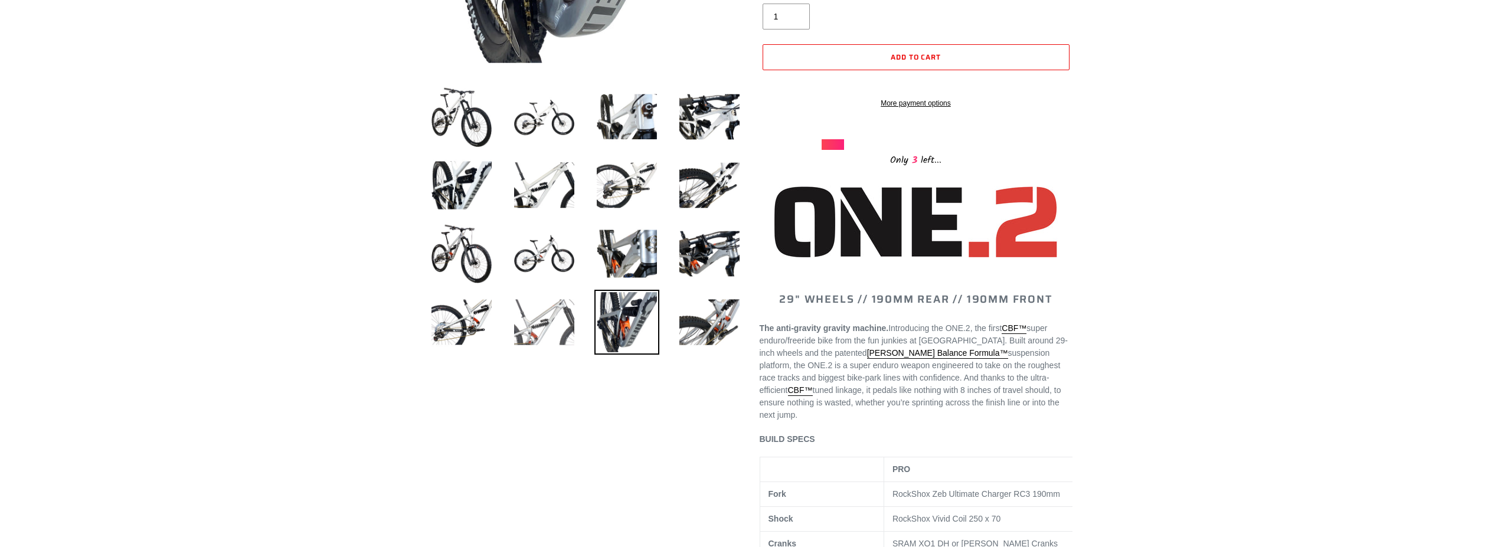
click at [531, 320] on img at bounding box center [544, 322] width 65 height 65
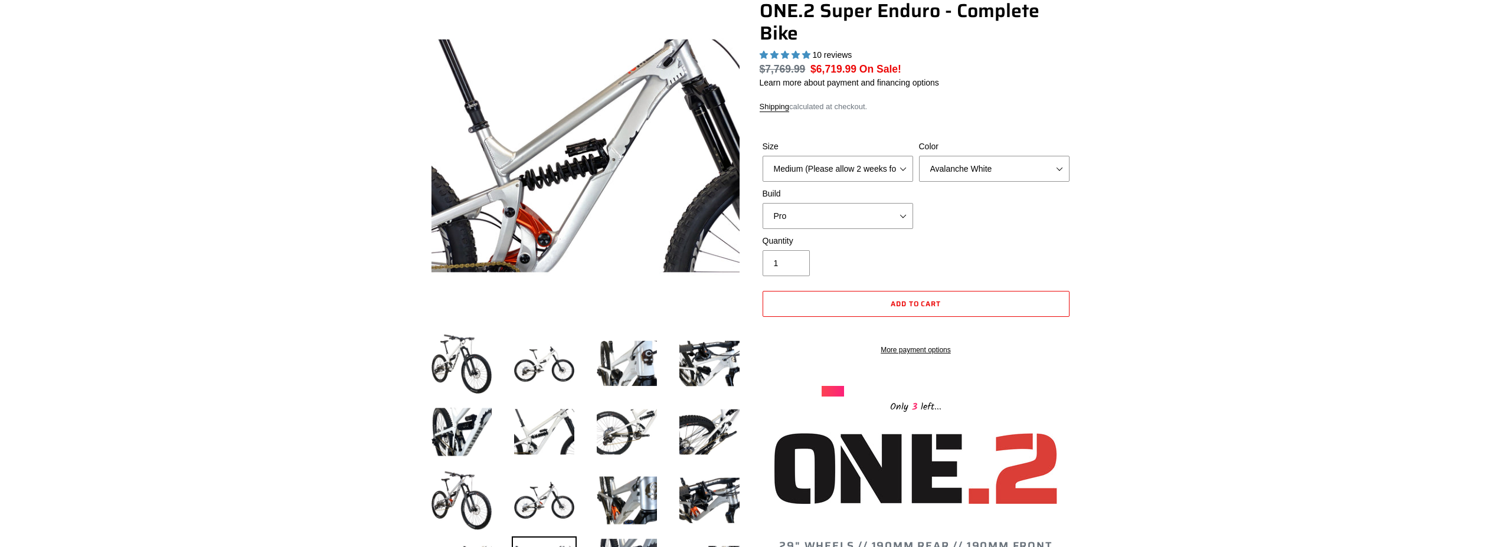
scroll to position [60, 0]
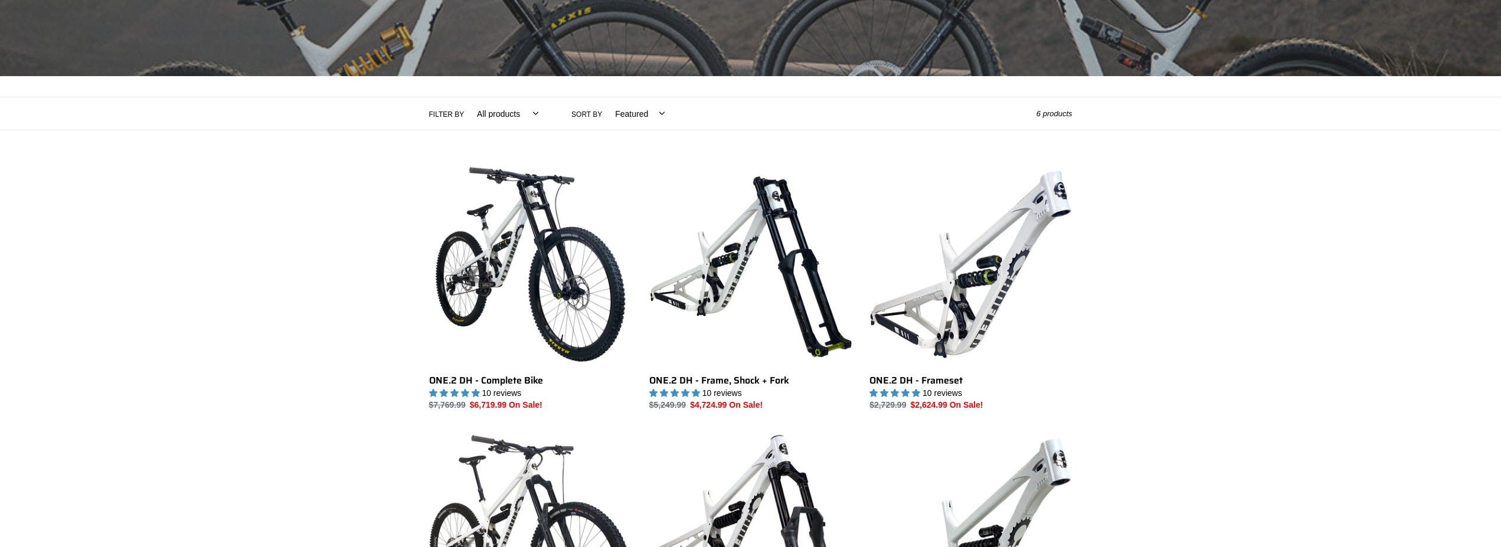
scroll to position [181, 0]
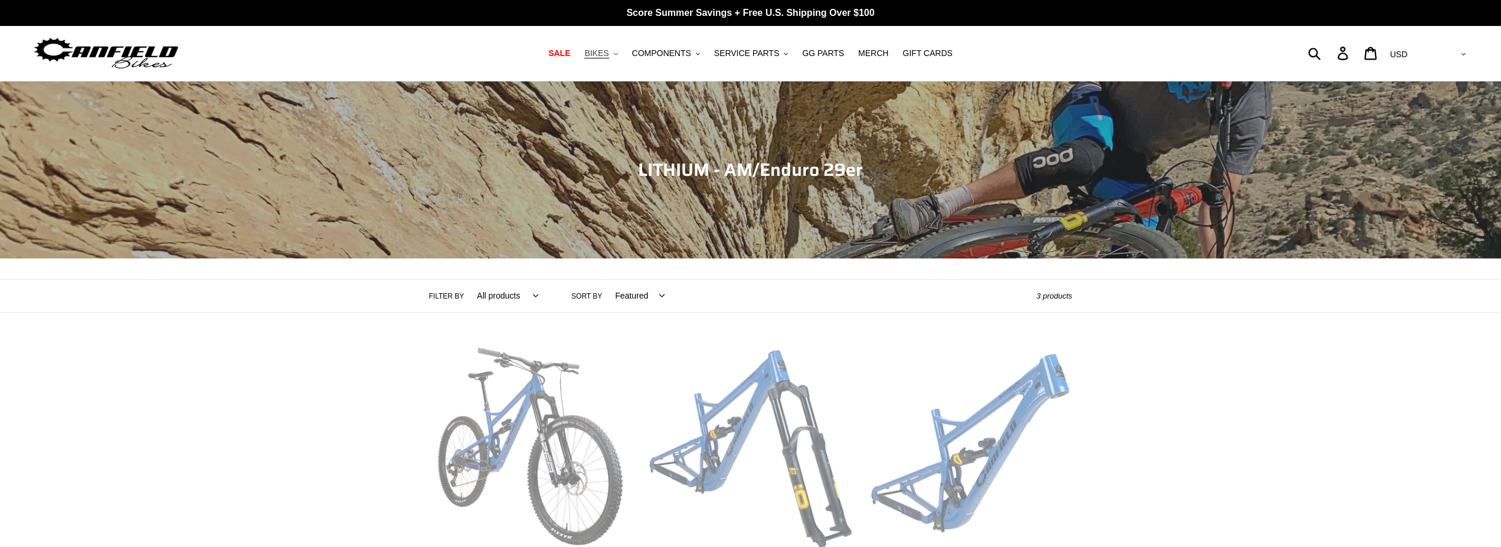
click at [609, 53] on span "BIKES" at bounding box center [596, 53] width 24 height 10
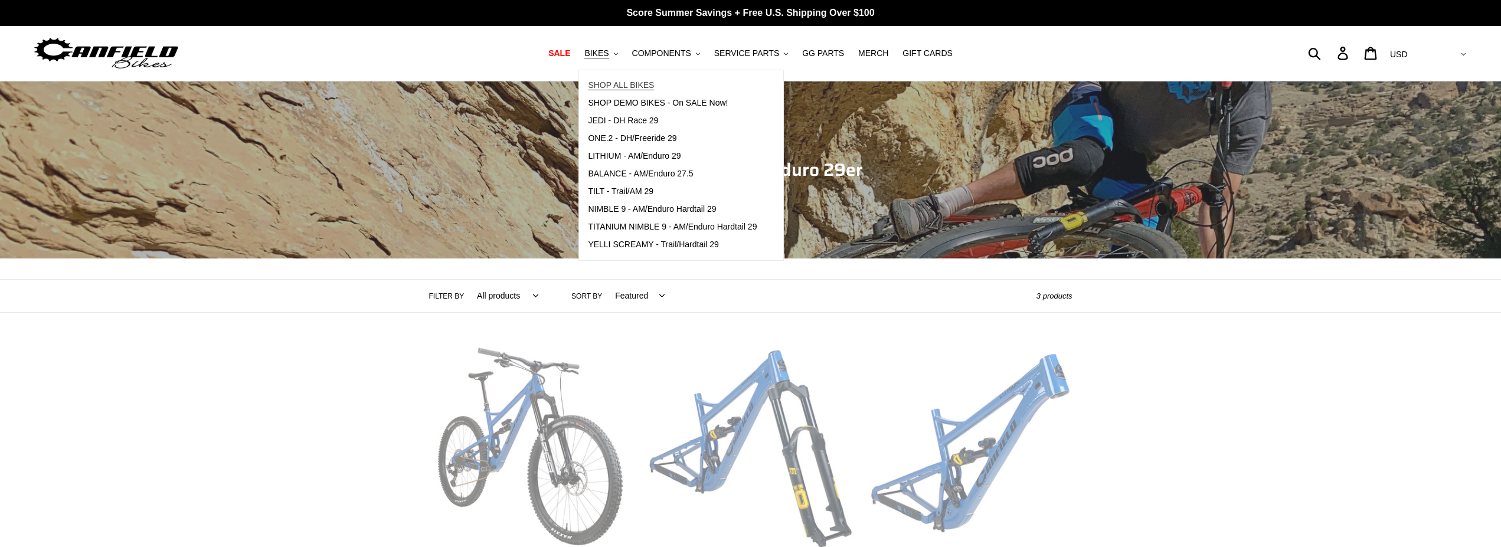
click at [646, 89] on span "SHOP ALL BIKES" at bounding box center [621, 85] width 66 height 10
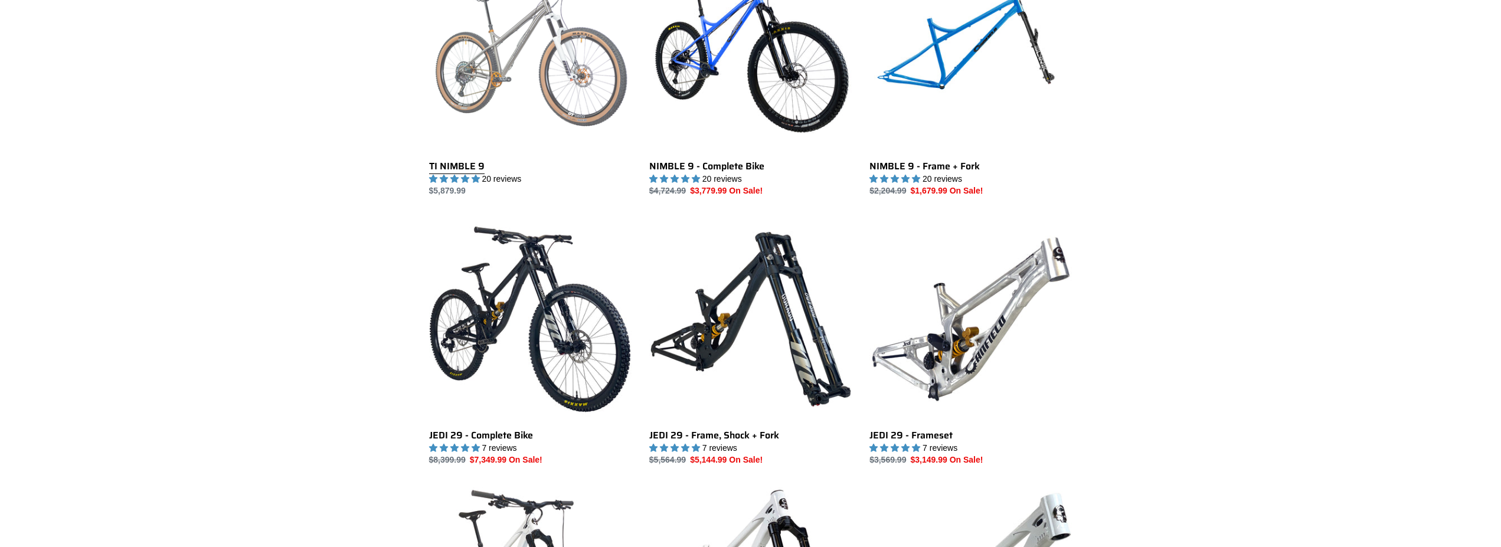
scroll to position [1204, 0]
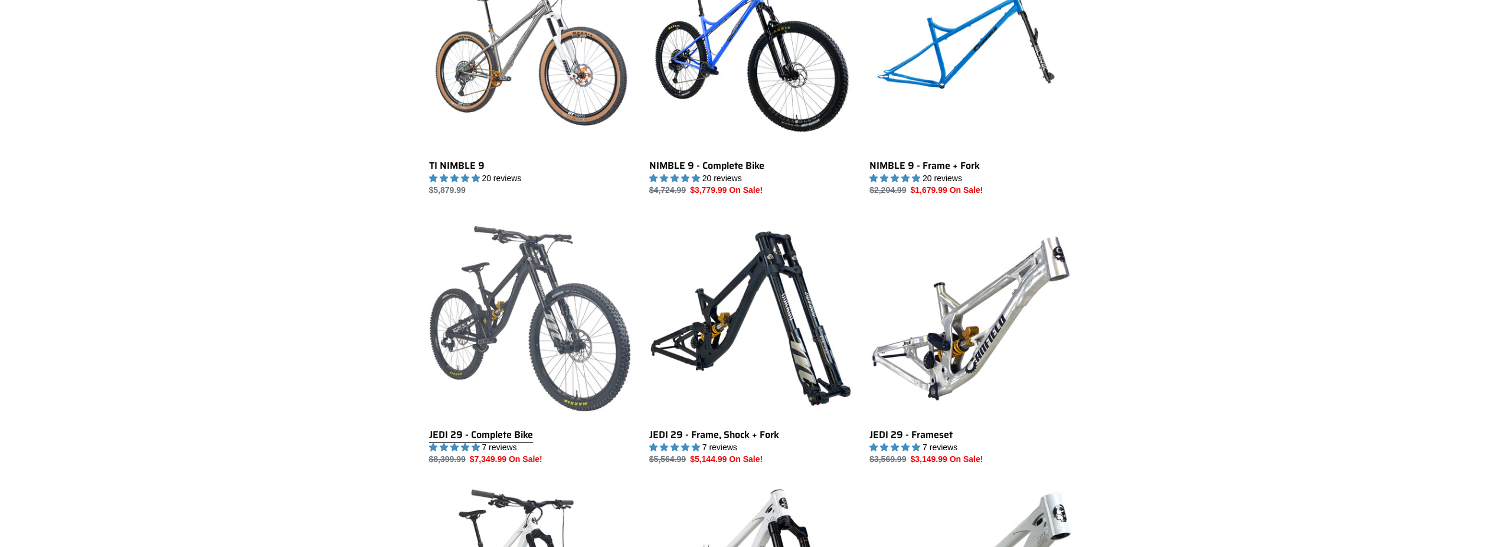
click at [538, 283] on link "JEDI 29 - Complete Bike" at bounding box center [530, 341] width 202 height 248
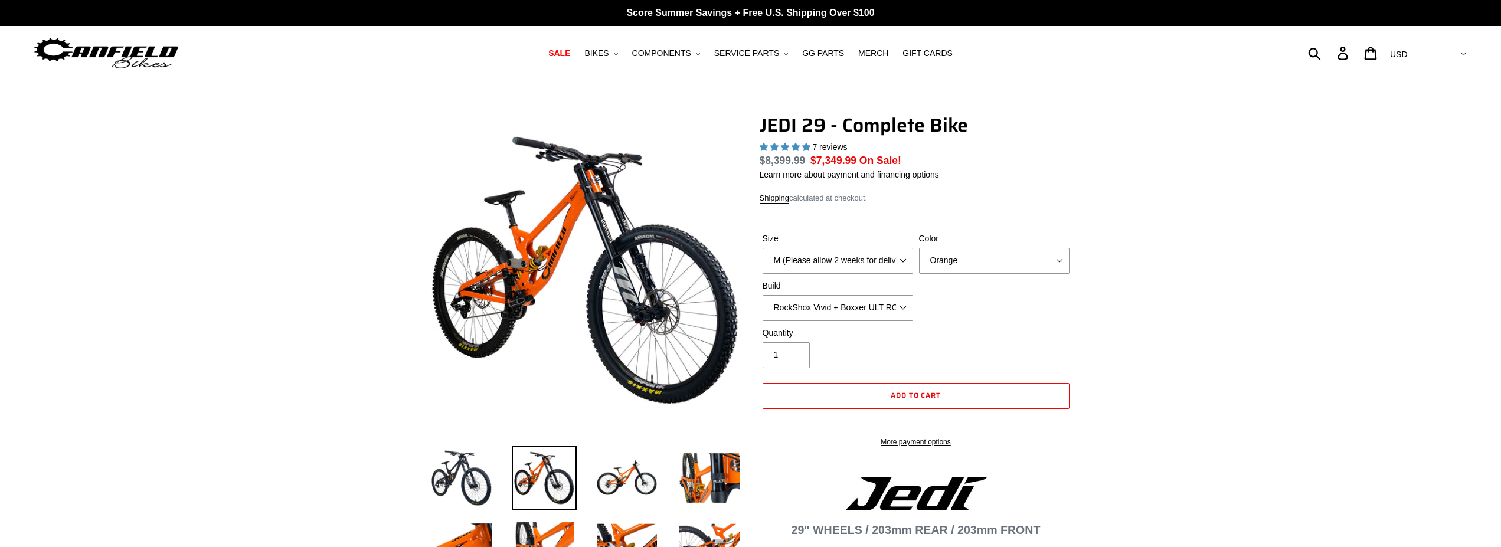
select select "highest-rating"
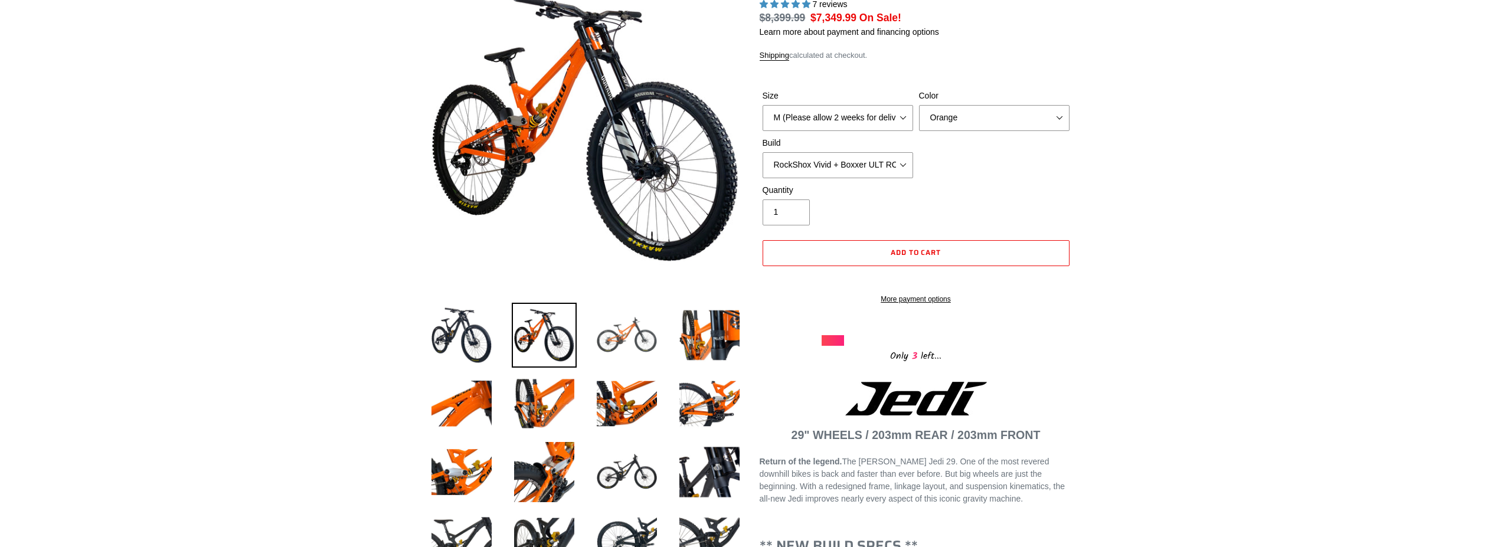
scroll to position [181, 0]
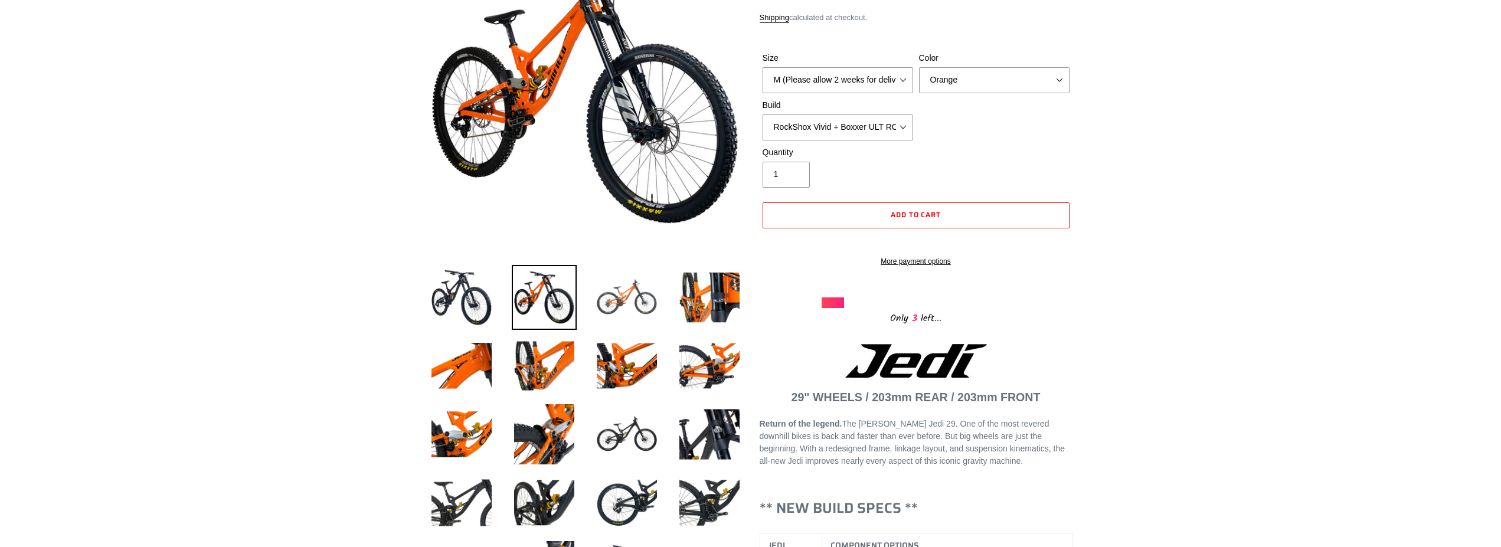
click at [627, 290] on img at bounding box center [626, 297] width 65 height 65
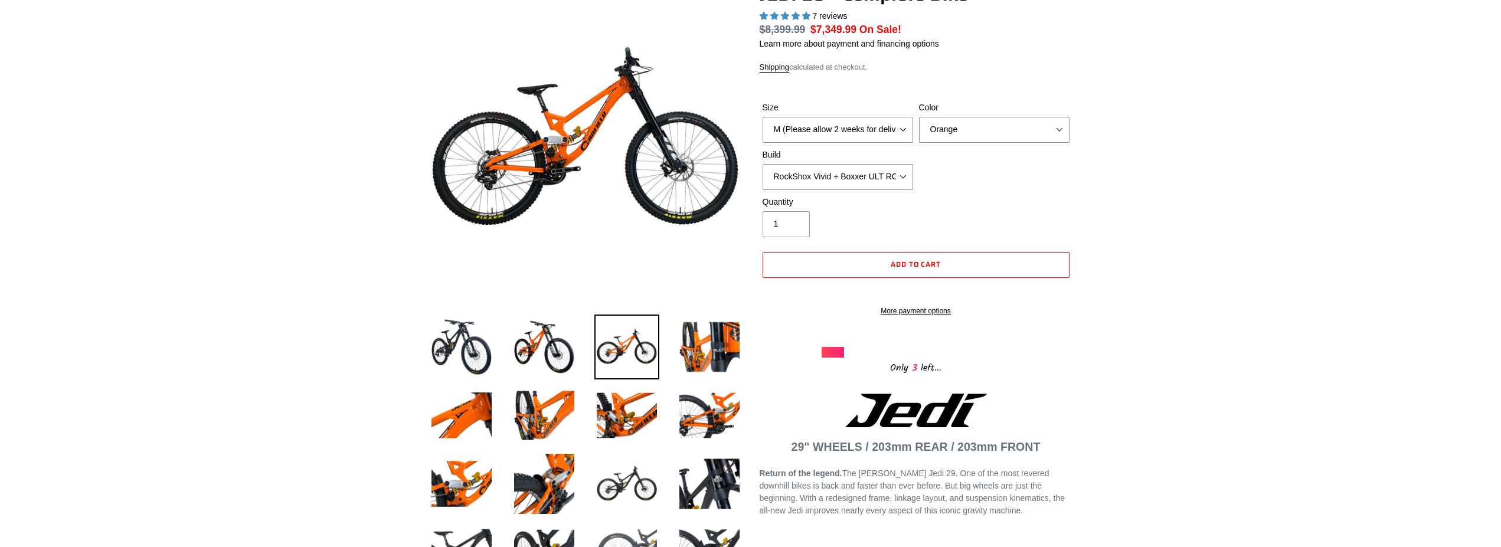
scroll to position [241, 0]
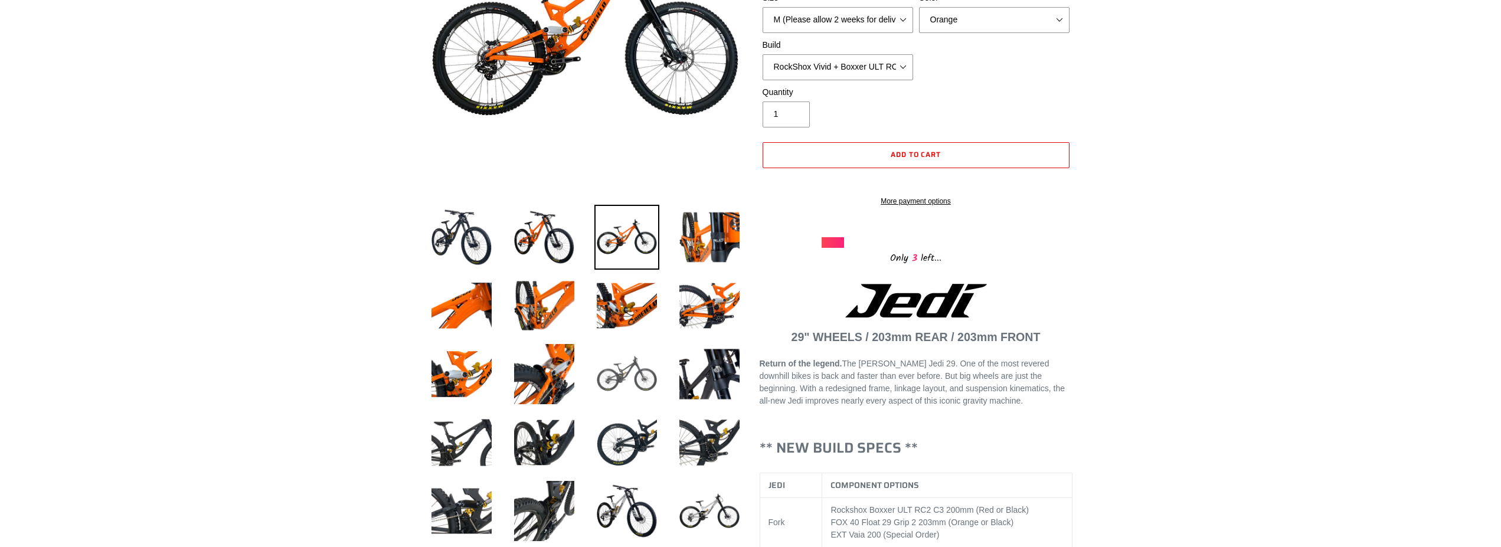
click at [624, 373] on img at bounding box center [626, 374] width 65 height 65
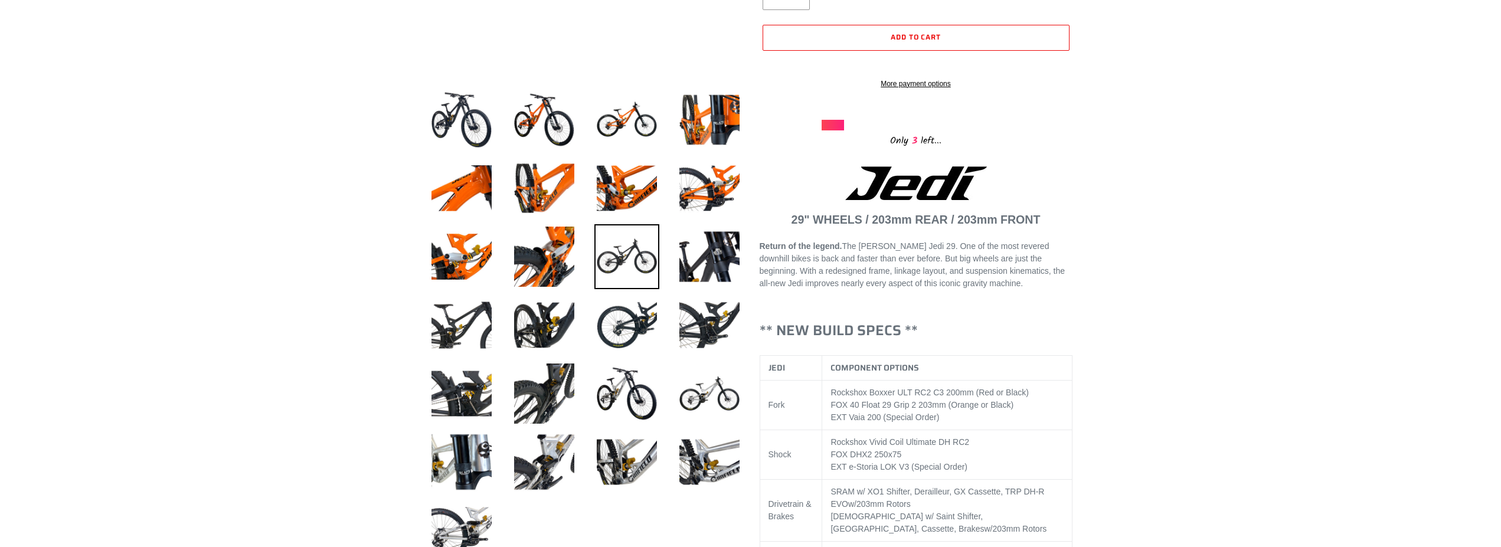
scroll to position [361, 0]
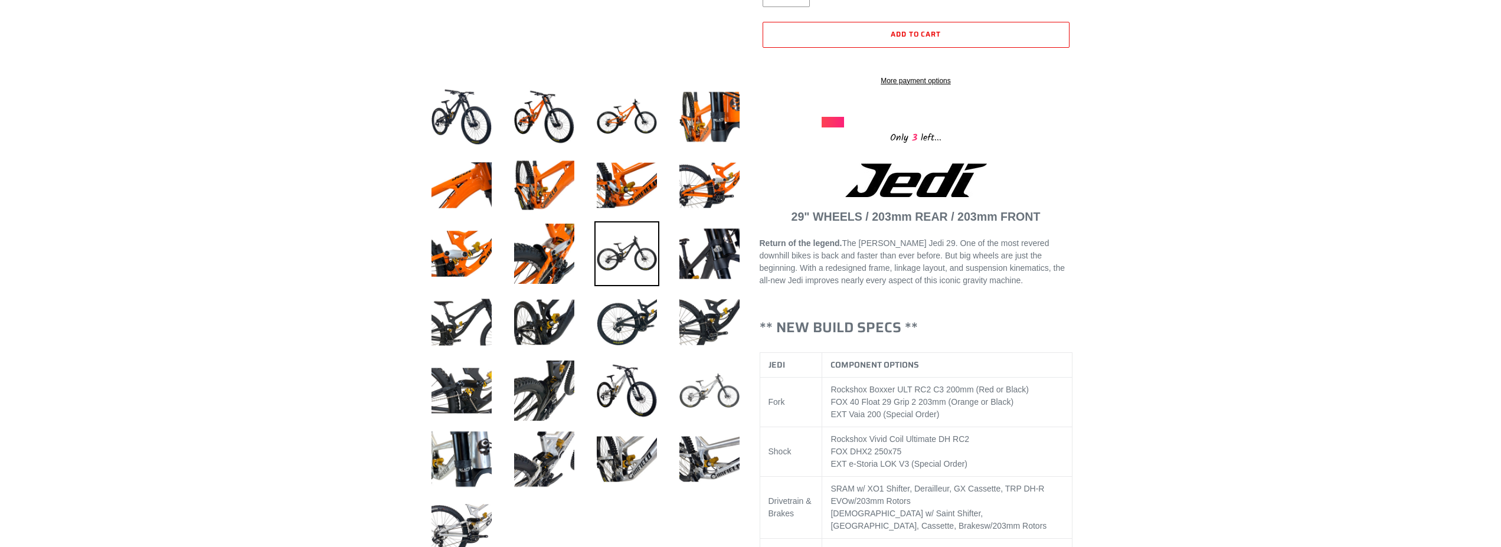
click at [711, 393] on img at bounding box center [709, 390] width 65 height 65
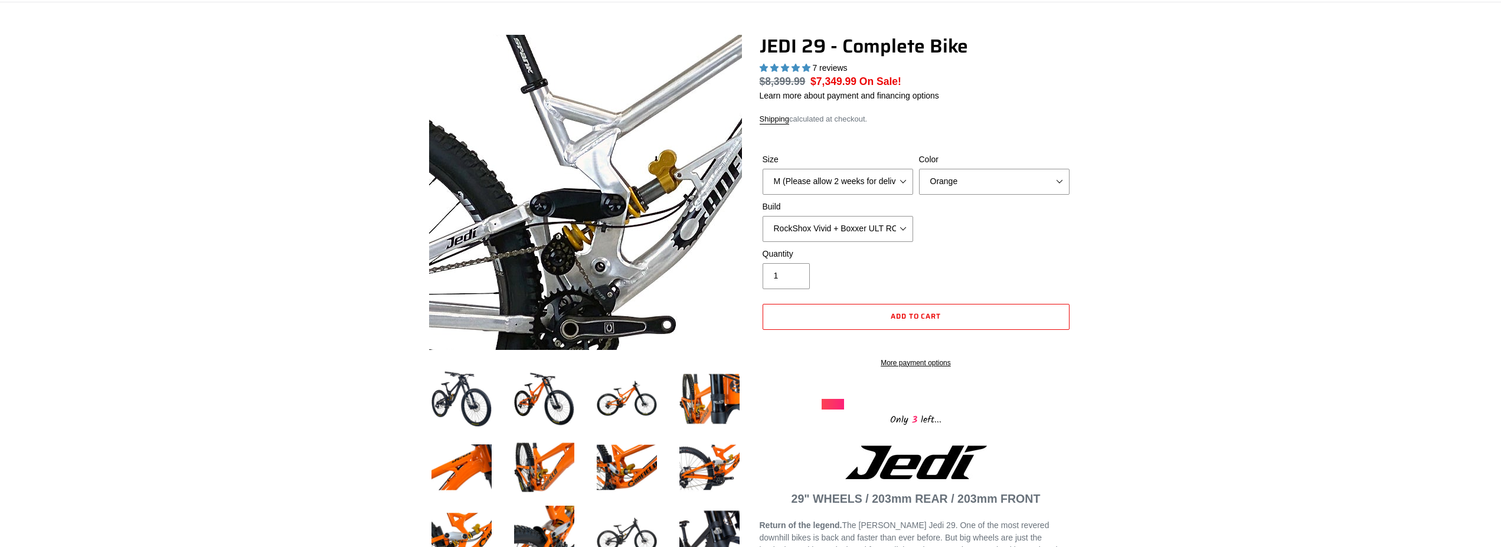
scroll to position [60, 0]
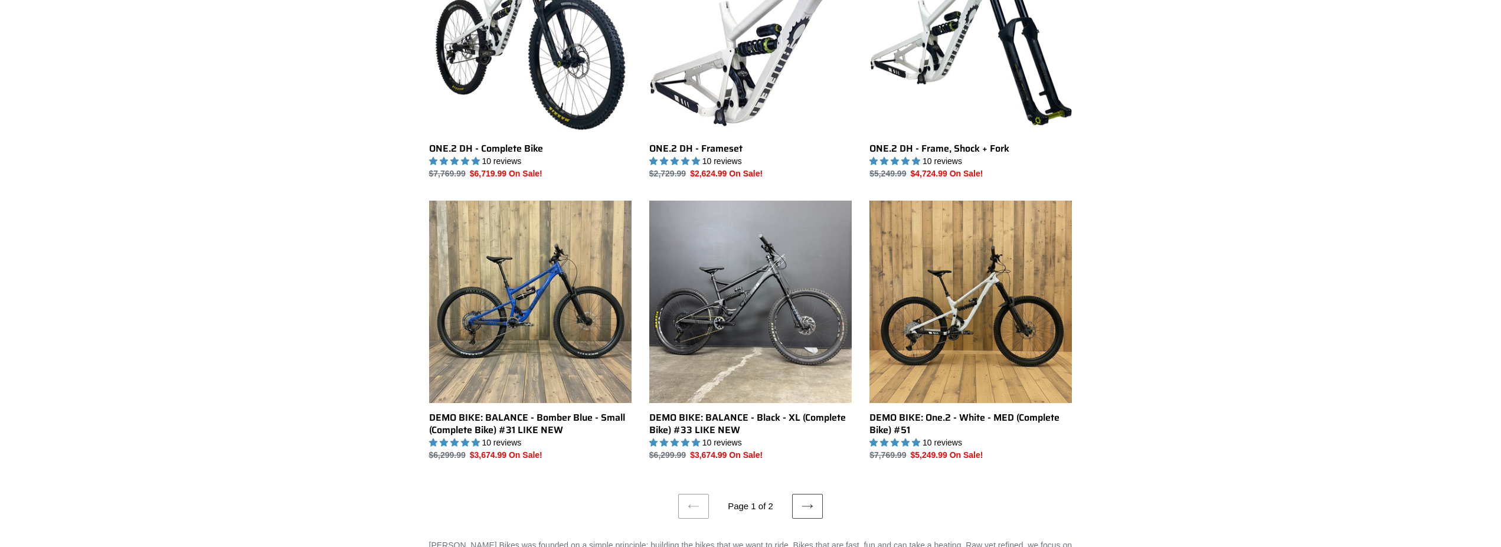
scroll to position [2047, 0]
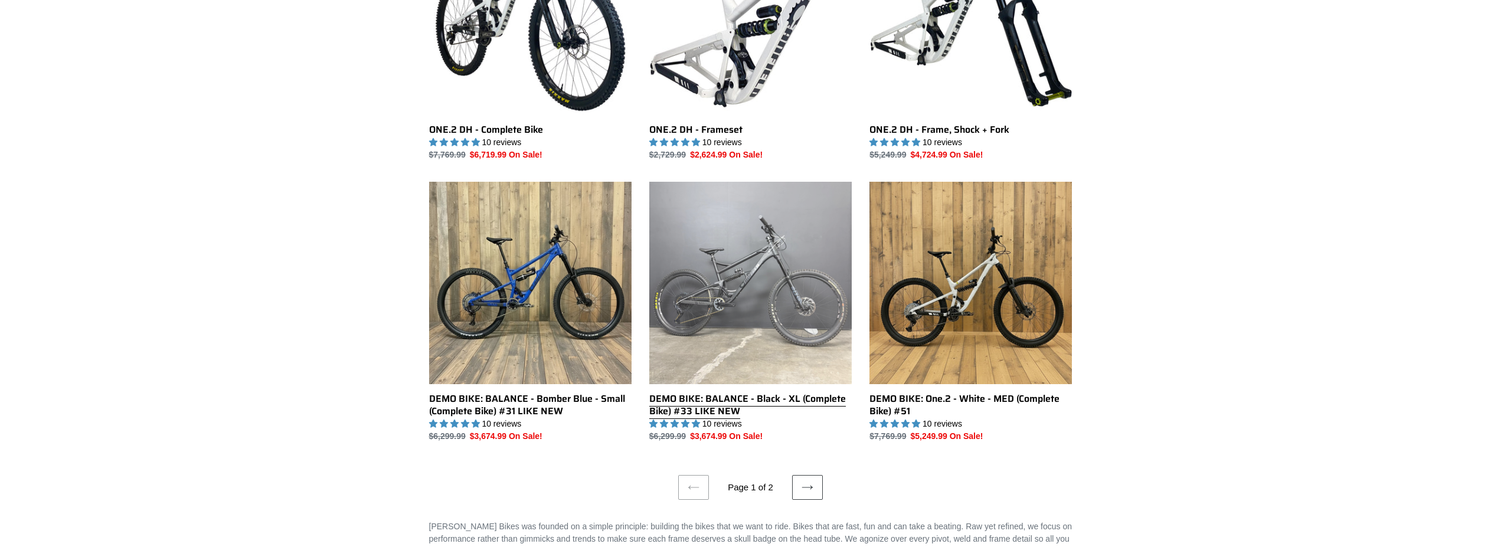
click at [762, 280] on link "DEMO BIKE: BALANCE - Black - XL (Complete Bike) #33 LIKE NEW" at bounding box center [750, 312] width 202 height 261
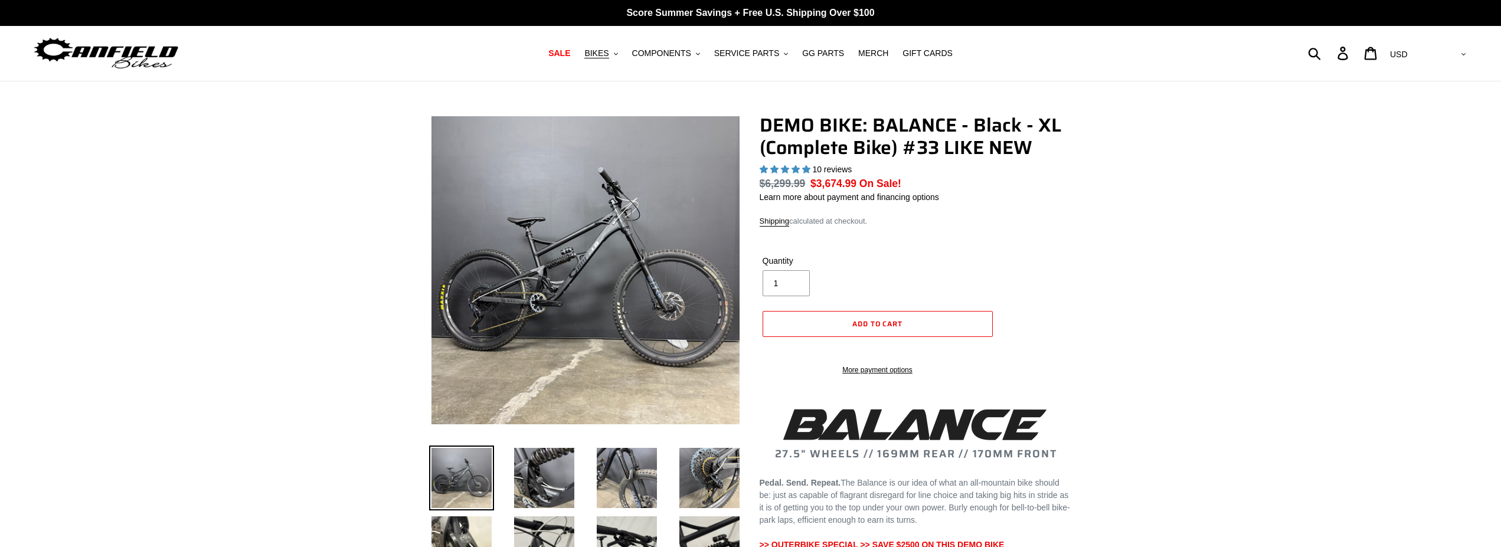
select select "highest-rating"
